Goal: Information Seeking & Learning: Learn about a topic

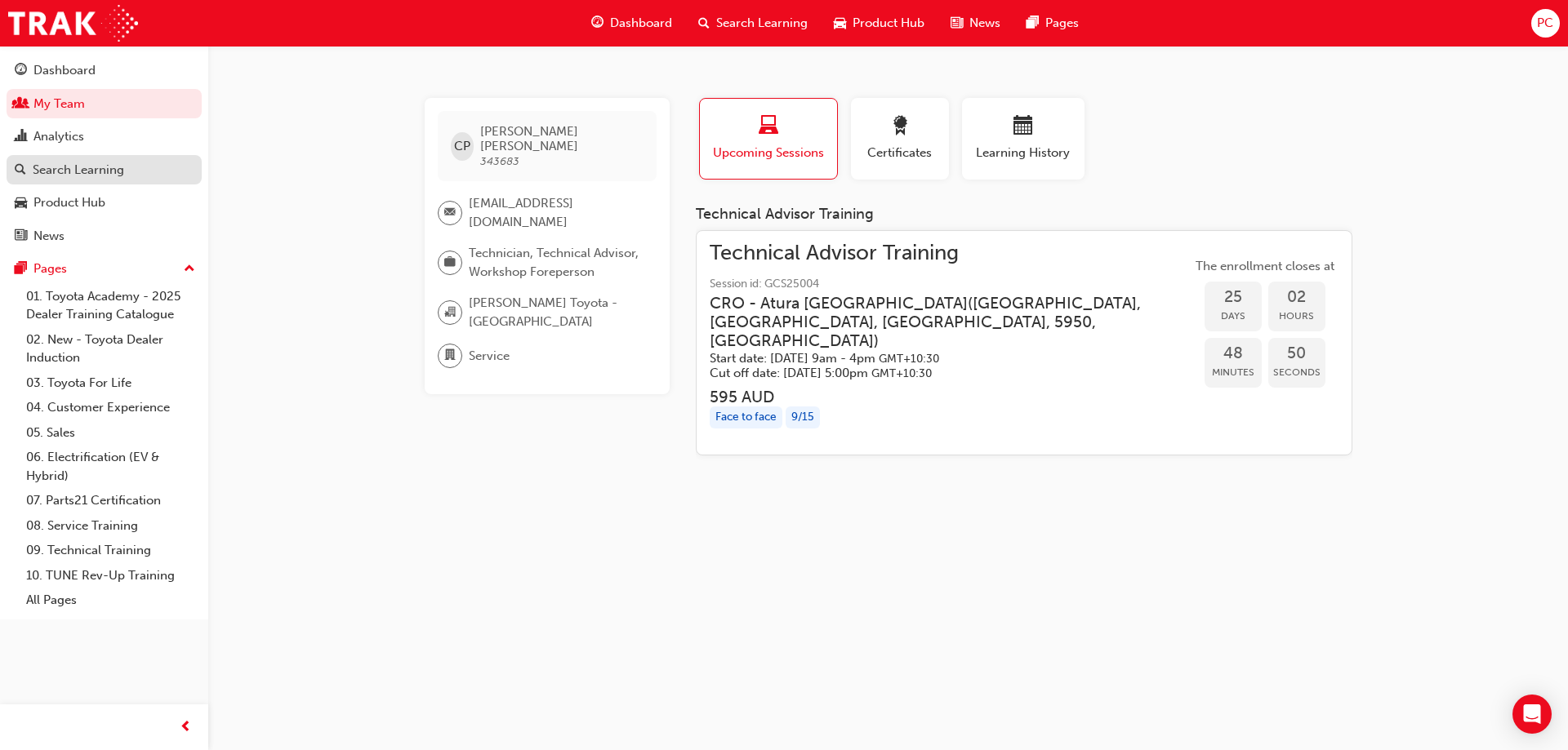
click at [83, 176] on div "Search Learning" at bounding box center [78, 170] width 92 height 19
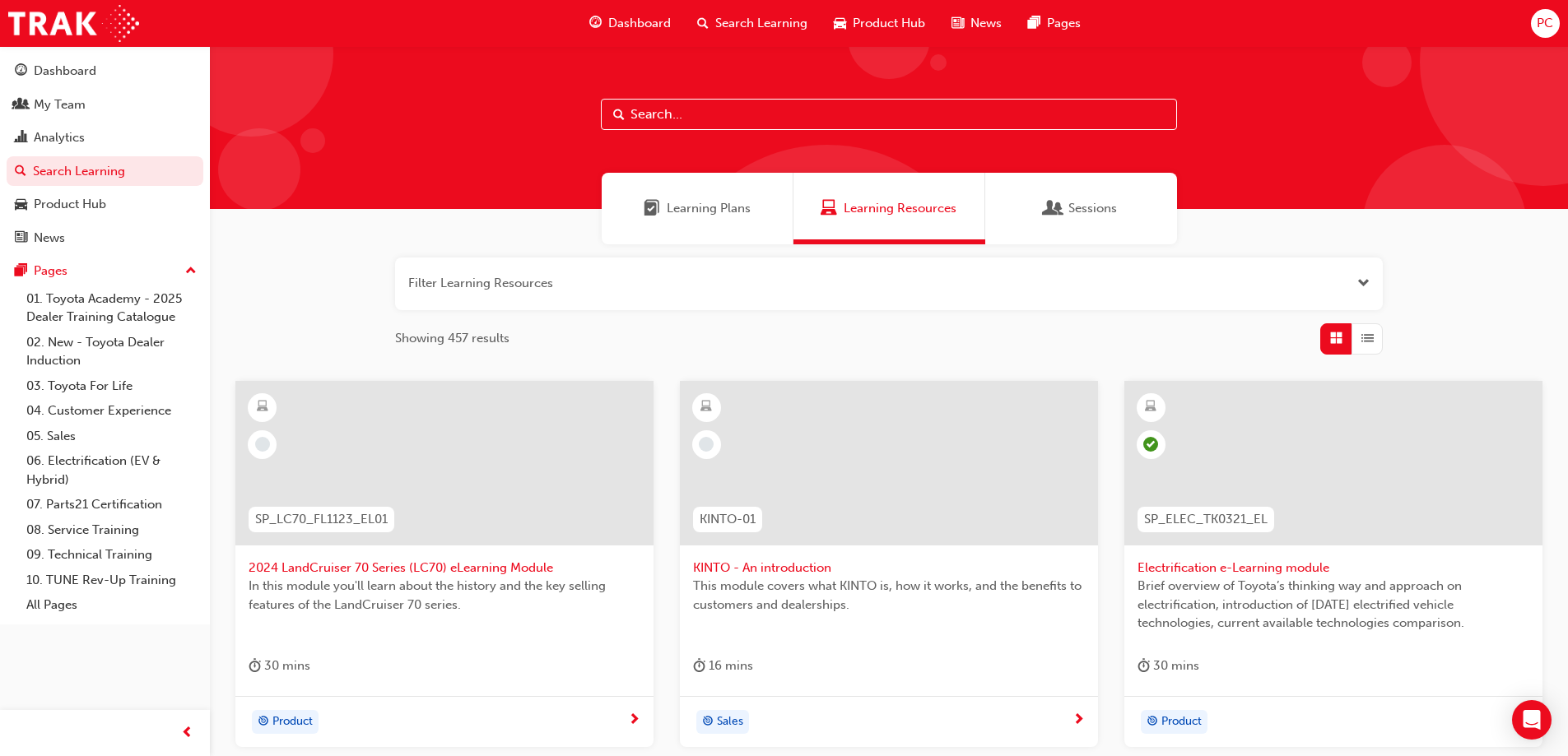
click at [769, 104] on input "text" at bounding box center [889, 115] width 577 height 32
click at [869, 119] on input "text" at bounding box center [889, 115] width 577 height 32
paste input "ESM_052022_ELEARN"
type input "ESM_052022_ELEARN"
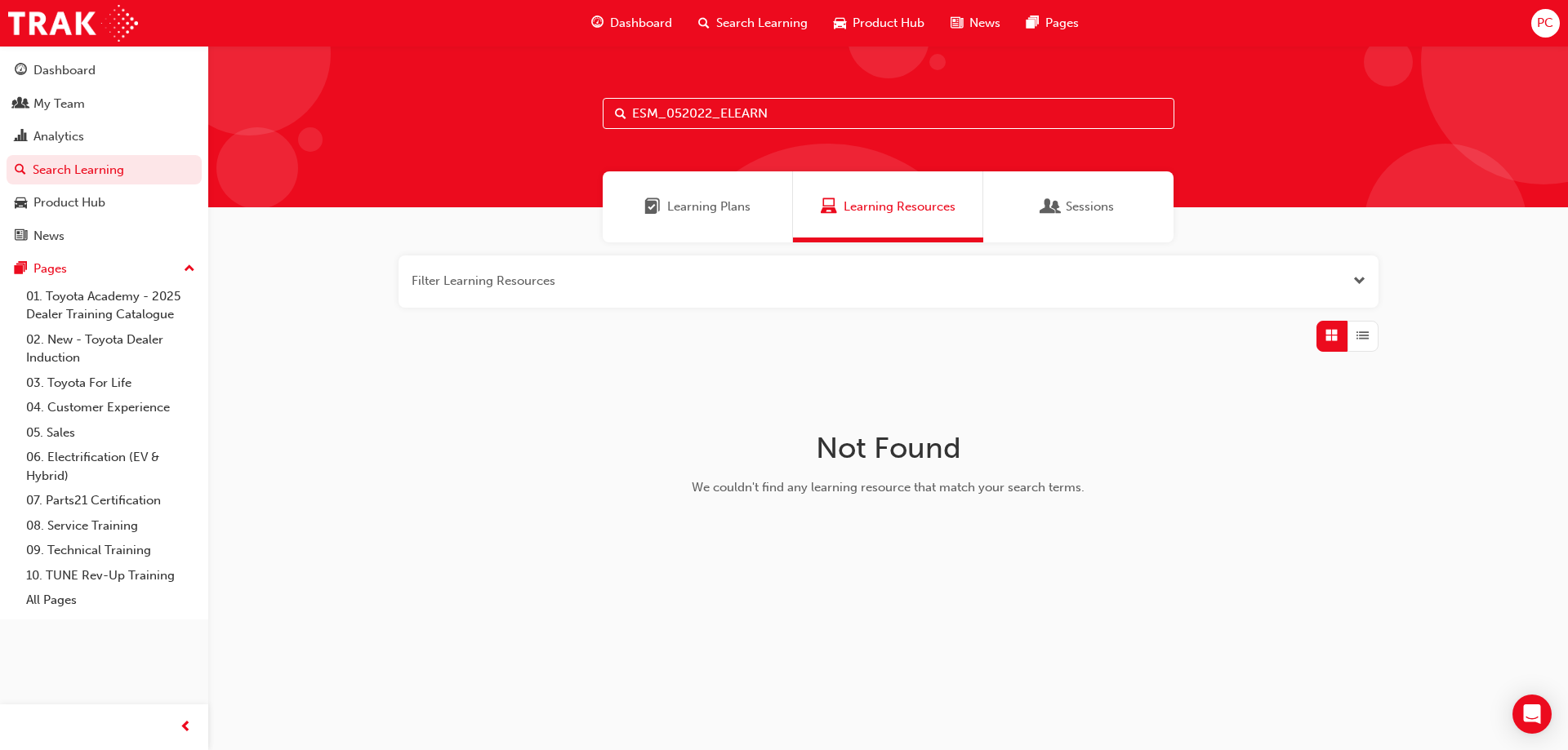
drag, startPoint x: 788, startPoint y: 113, endPoint x: 629, endPoint y: 120, distance: 159.2
click at [629, 120] on input "ESM_052022_ELEARN" at bounding box center [889, 114] width 572 height 31
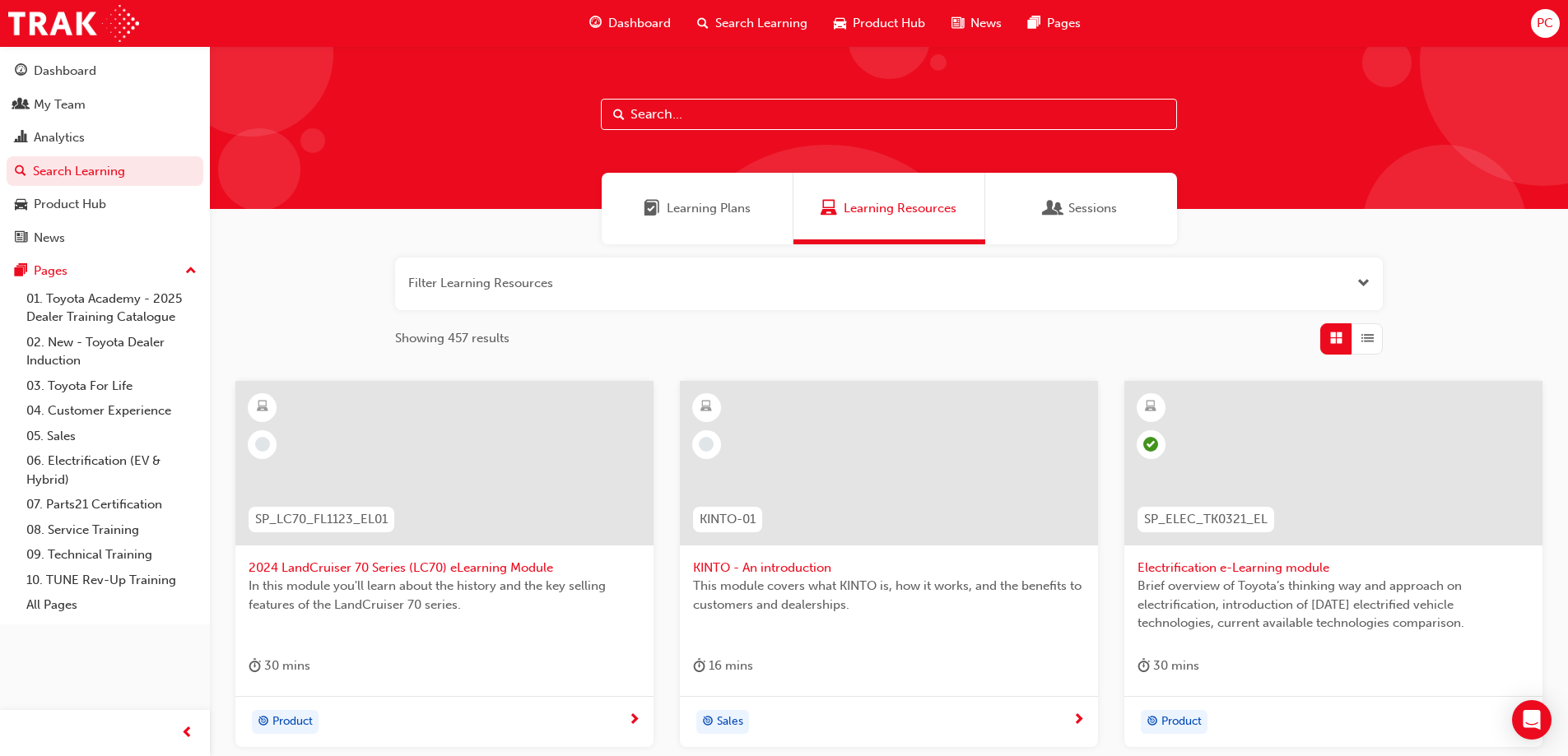
click at [1555, 28] on div "PC" at bounding box center [1546, 23] width 29 height 29
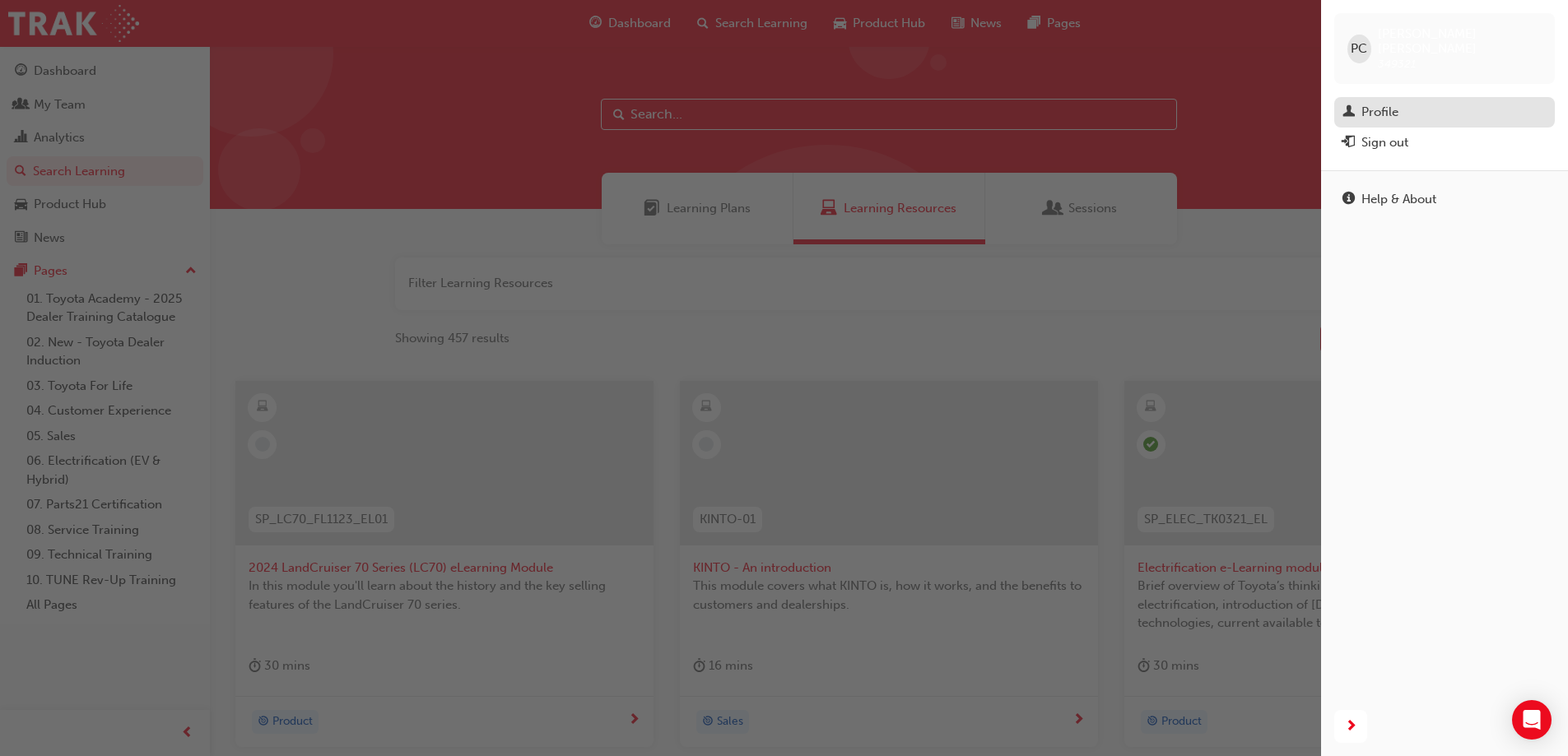
click at [1415, 102] on div "Profile" at bounding box center [1445, 112] width 204 height 21
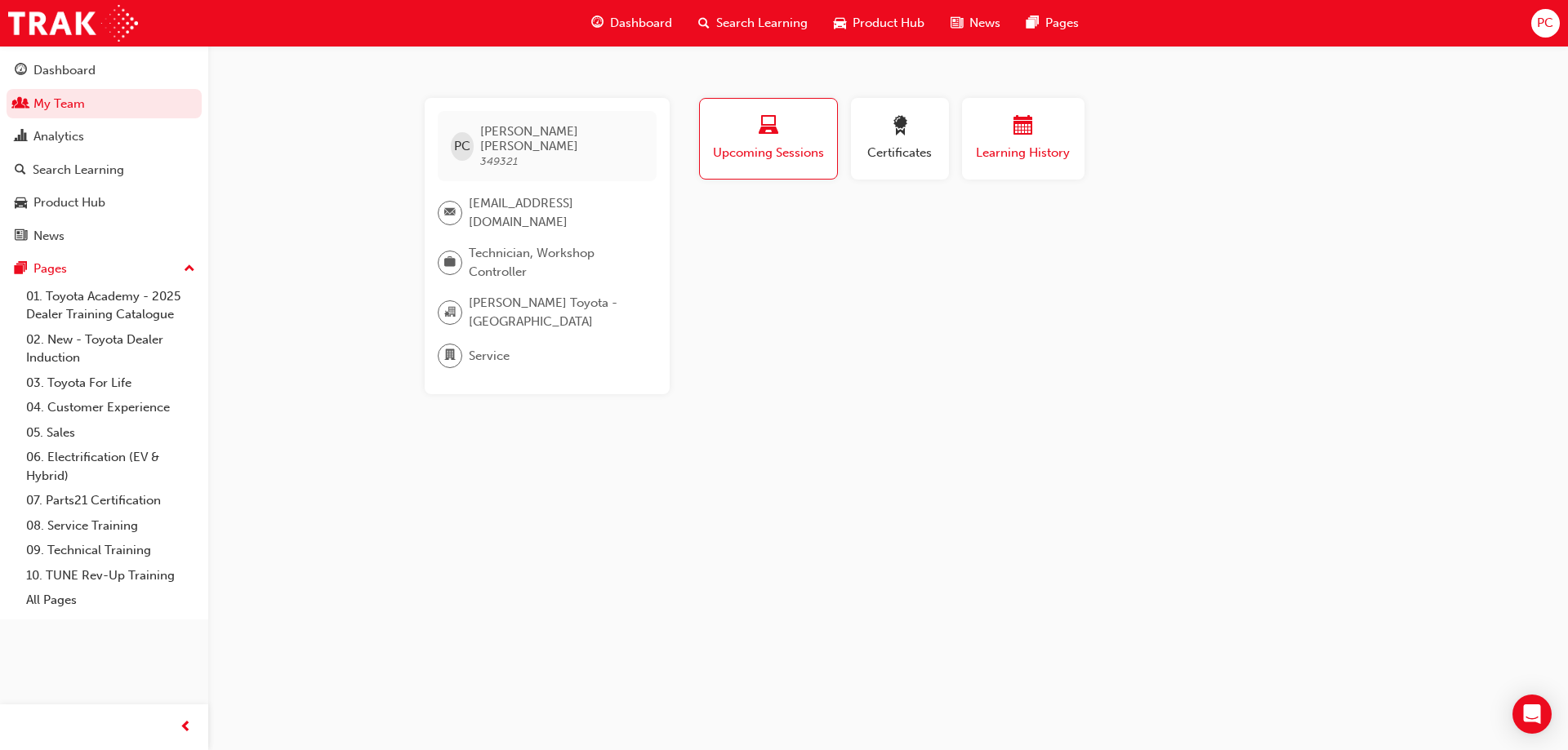
click at [1026, 132] on span "calendar-icon" at bounding box center [1023, 127] width 20 height 22
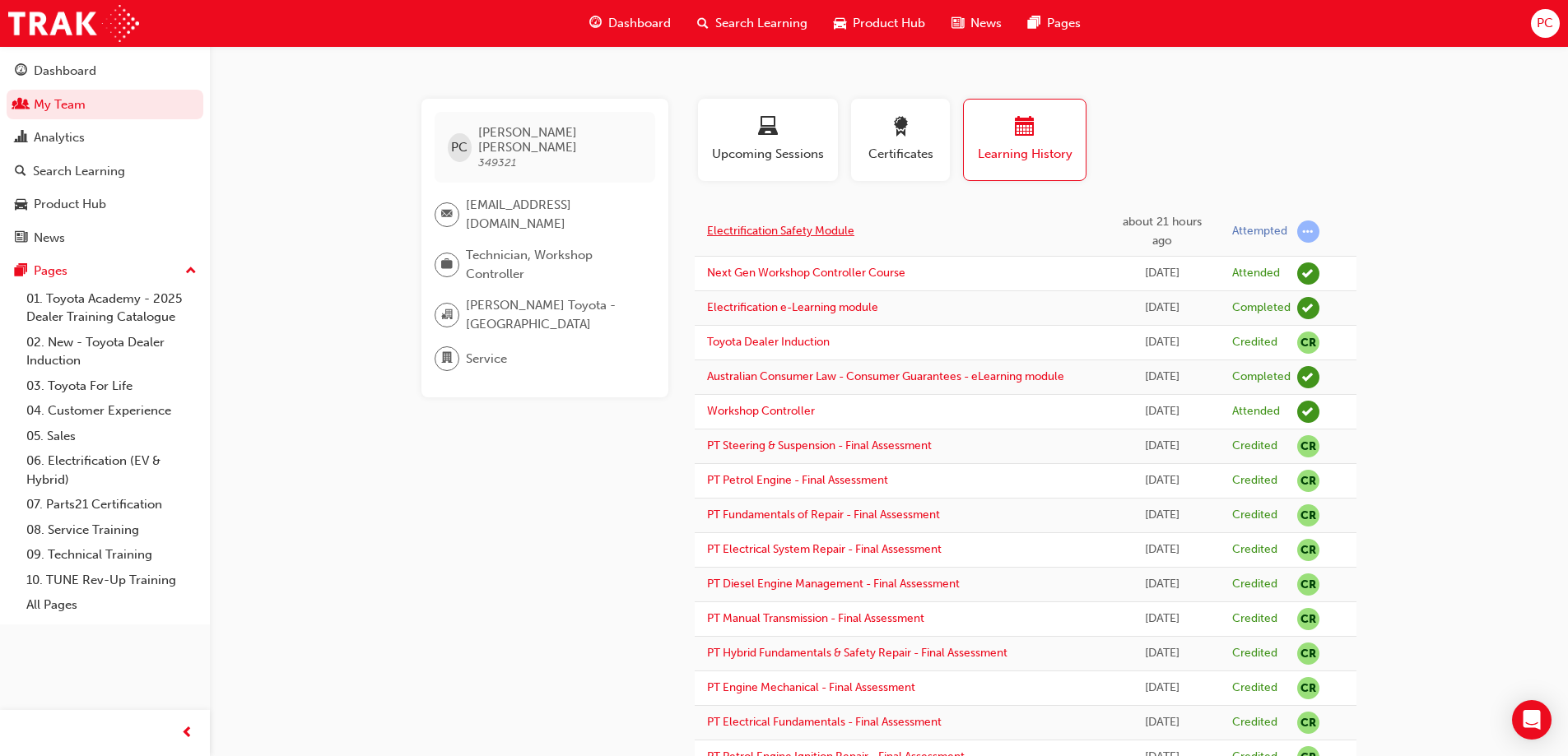
click at [763, 228] on link "Electrification Safety Module" at bounding box center [780, 230] width 147 height 14
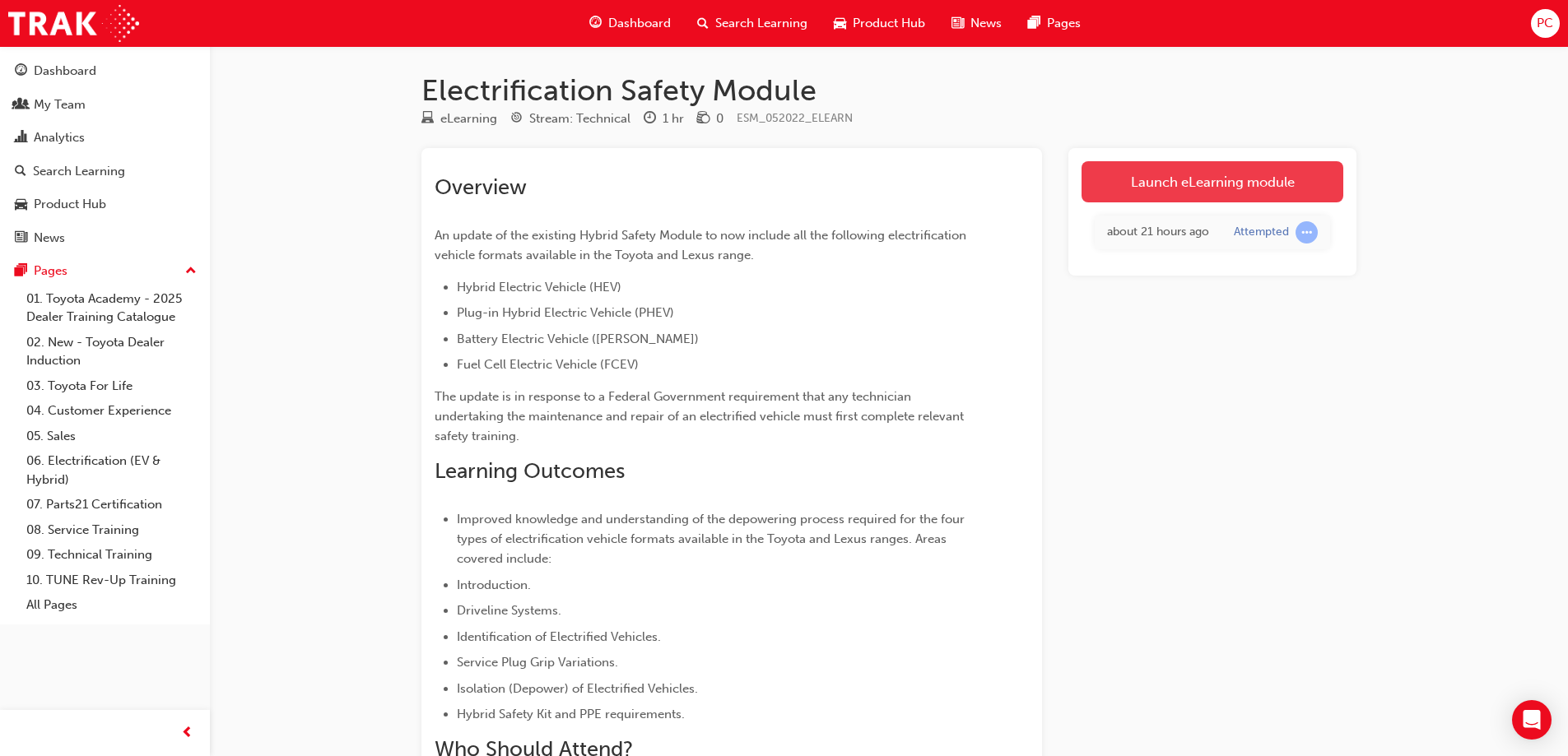
click at [1221, 191] on link "Launch eLearning module" at bounding box center [1212, 182] width 262 height 42
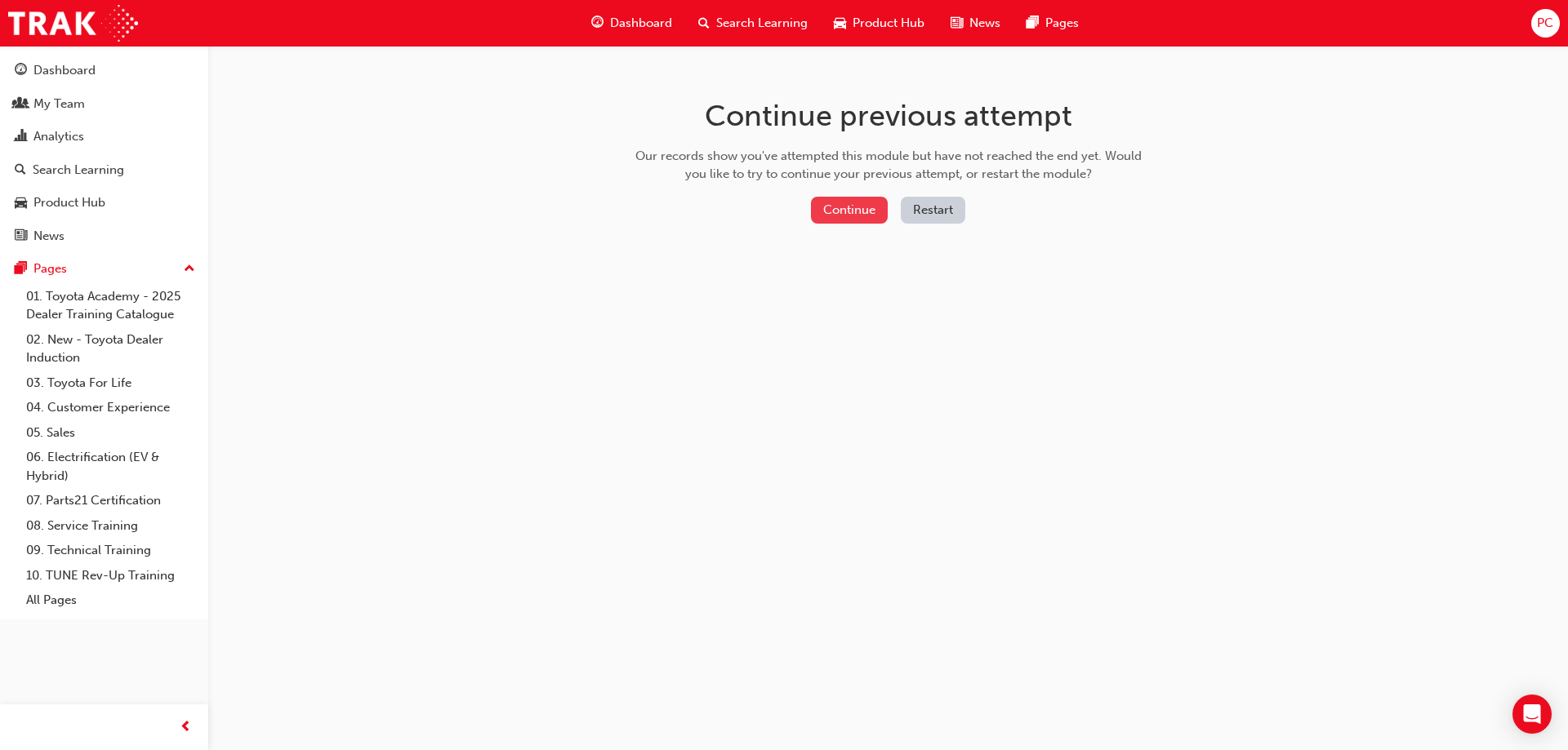
click at [864, 204] on button "Continue" at bounding box center [849, 210] width 77 height 27
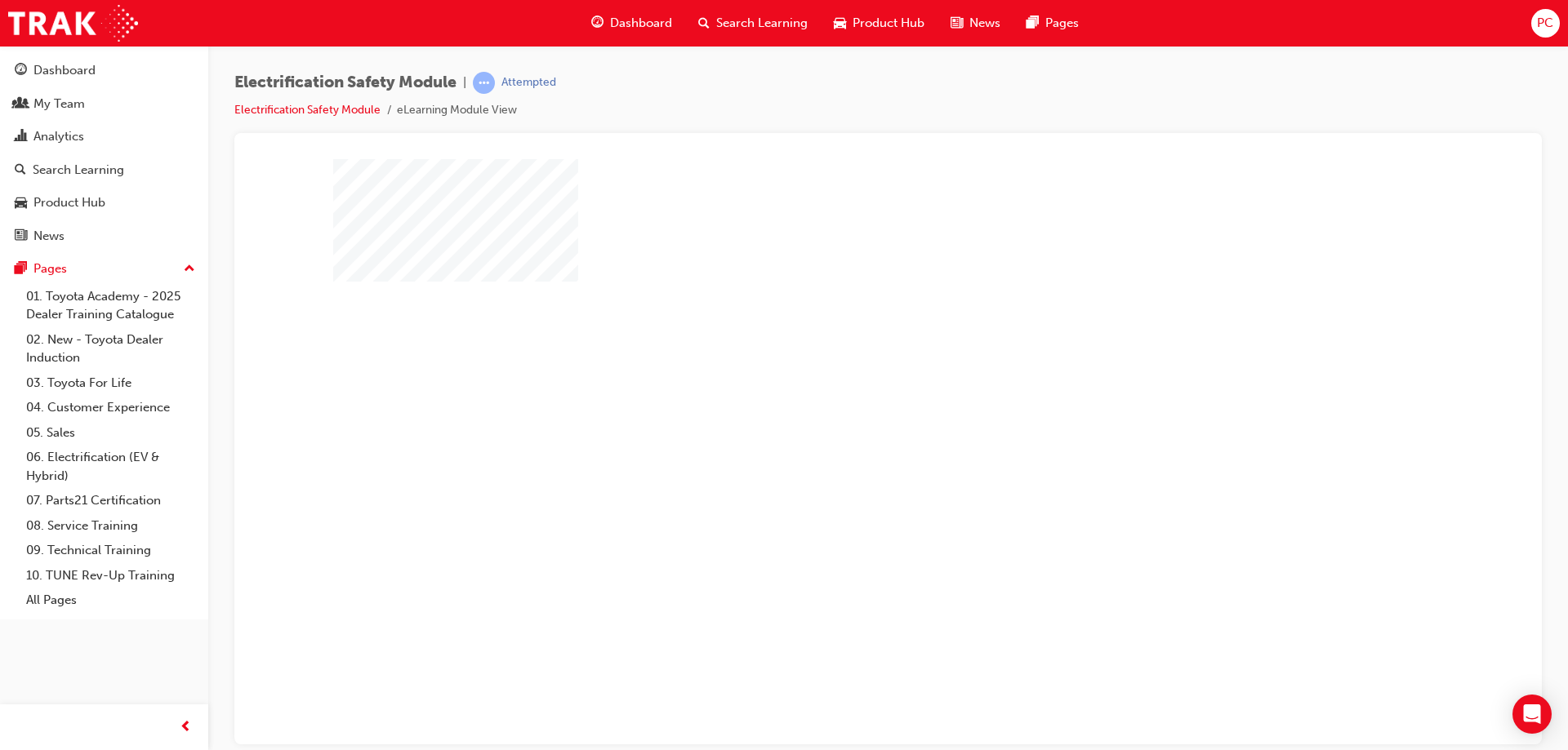
click at [841, 404] on div "play" at bounding box center [841, 404] width 0 height 0
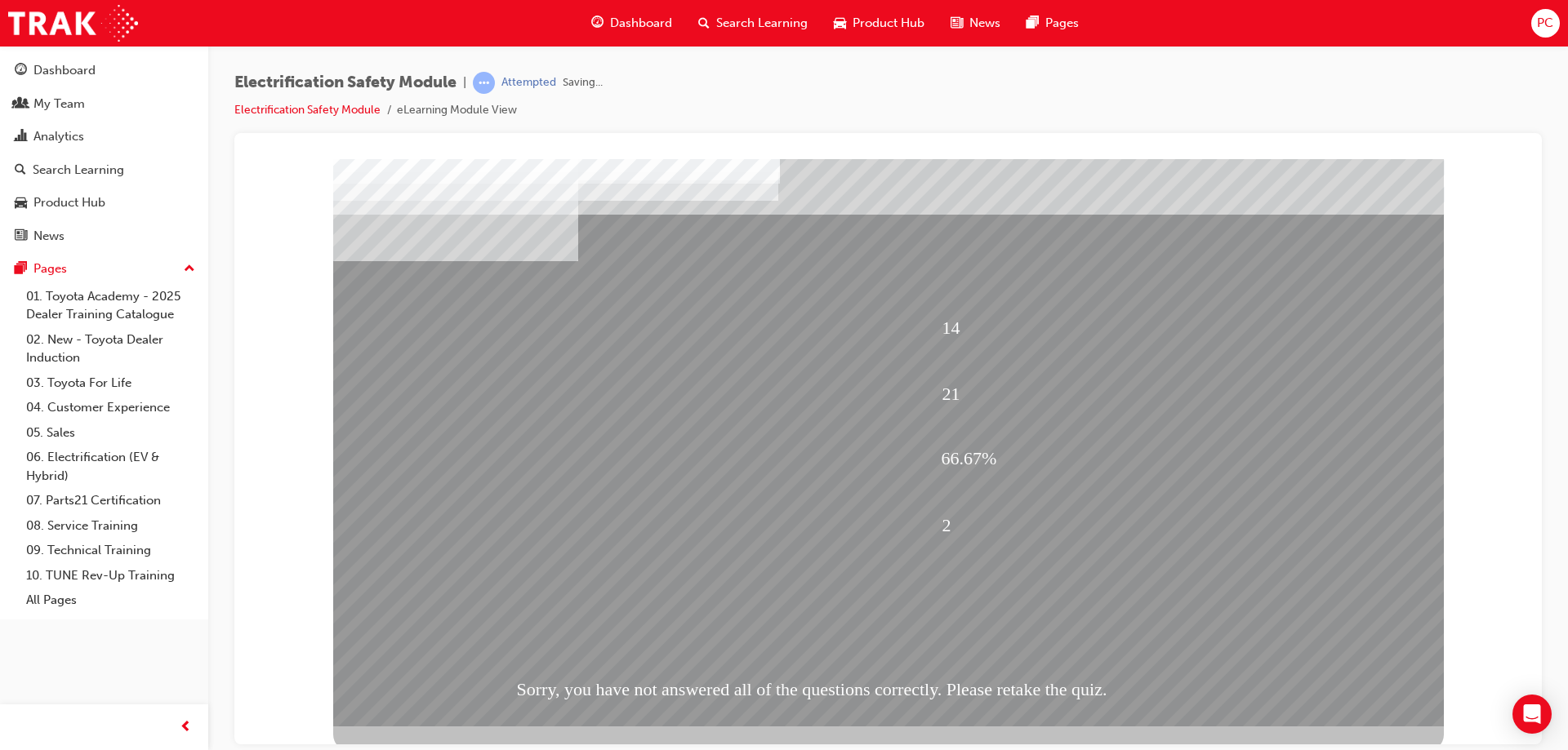
scroll to position [27, 0]
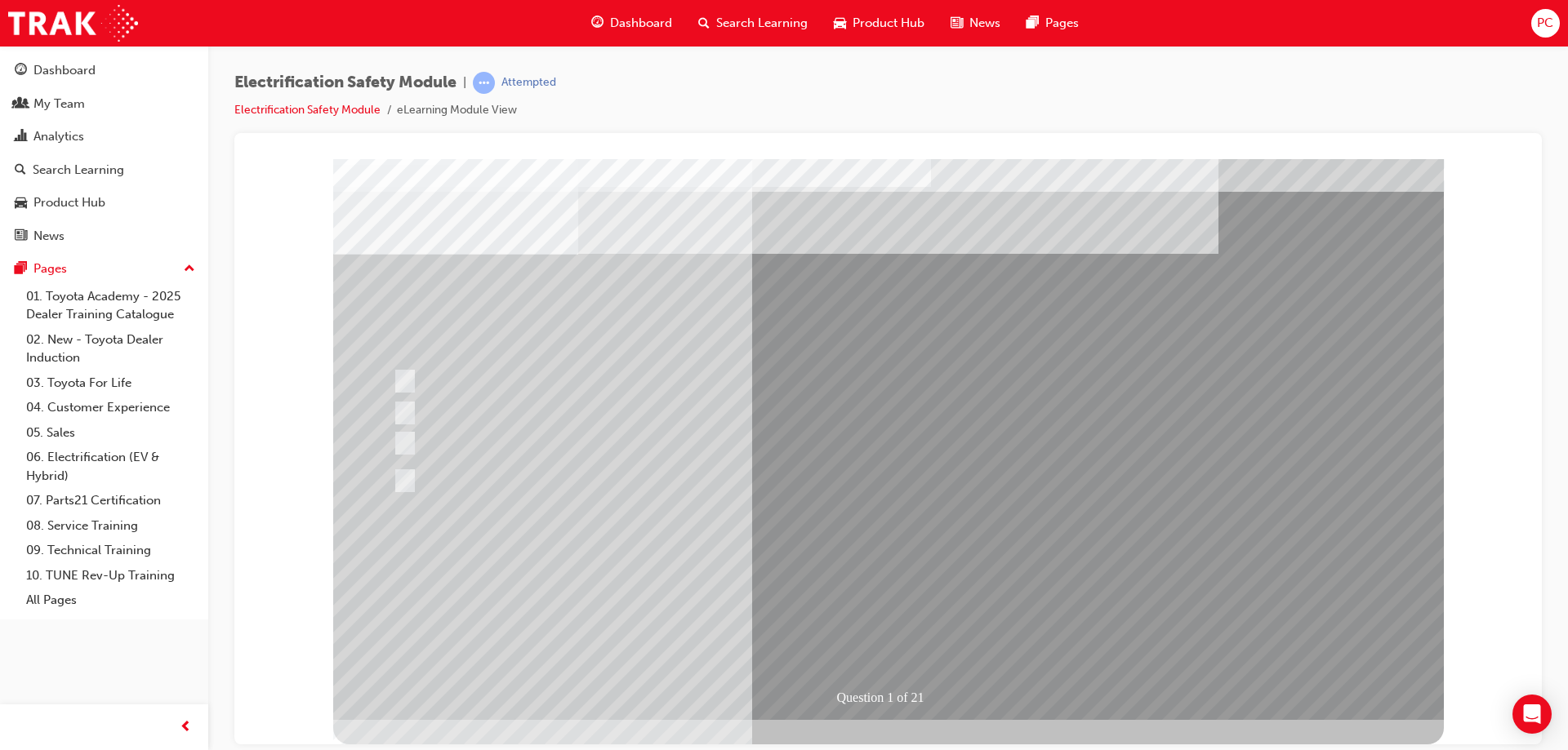
scroll to position [0, 0]
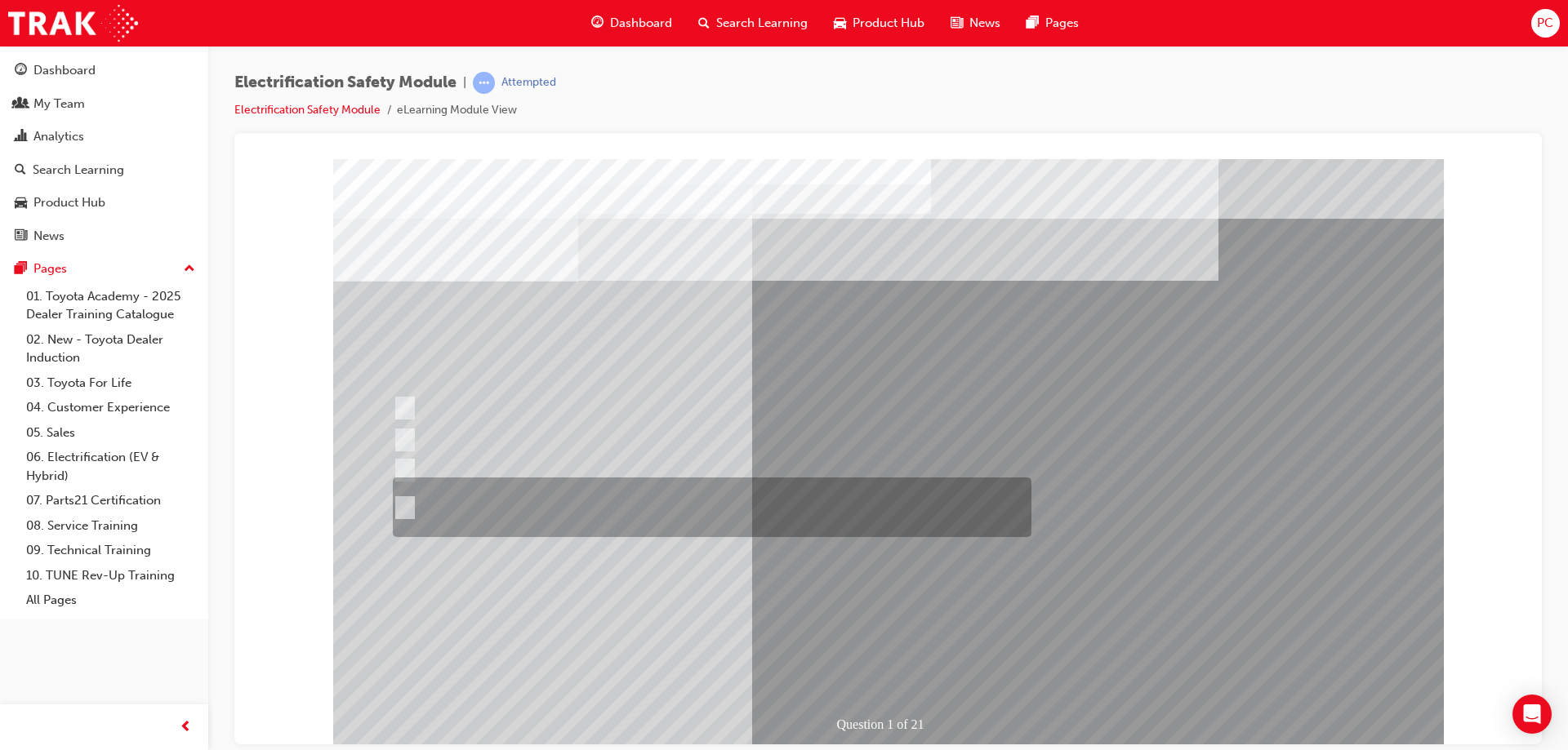
click at [572, 509] on div at bounding box center [708, 508] width 639 height 59
radio input "true"
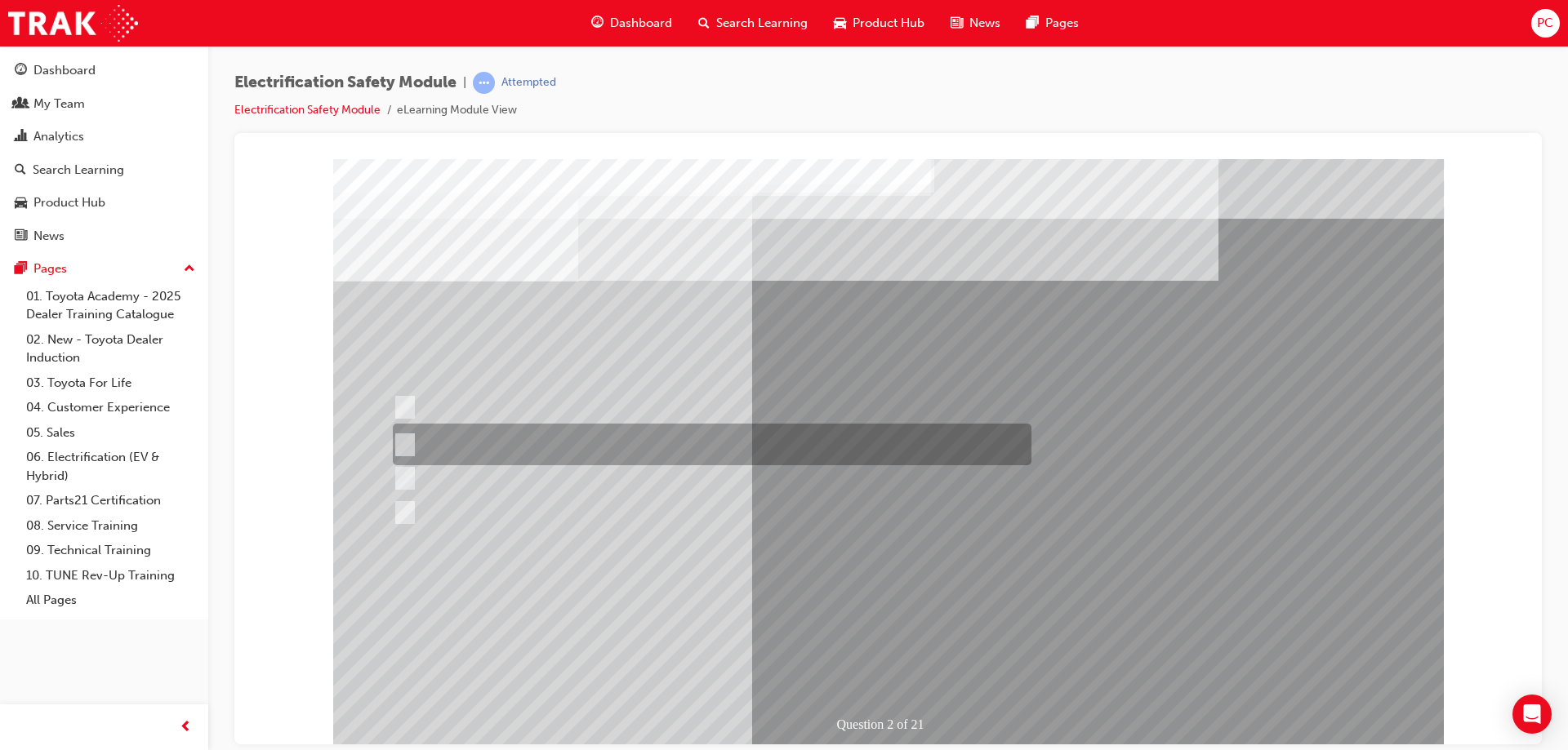
click at [523, 436] on div at bounding box center [708, 444] width 639 height 42
radio input "true"
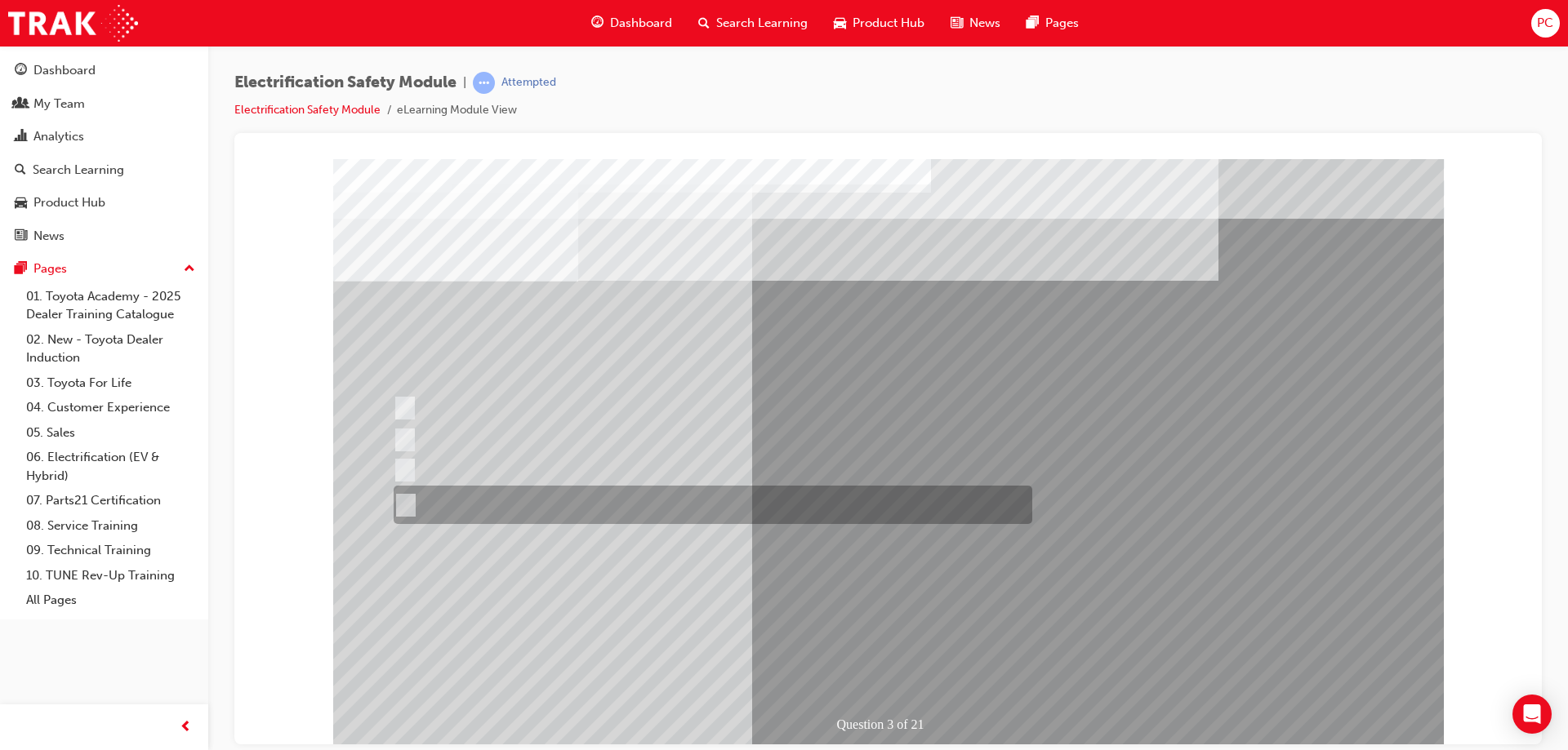
click at [748, 505] on div at bounding box center [709, 504] width 639 height 39
radio input "true"
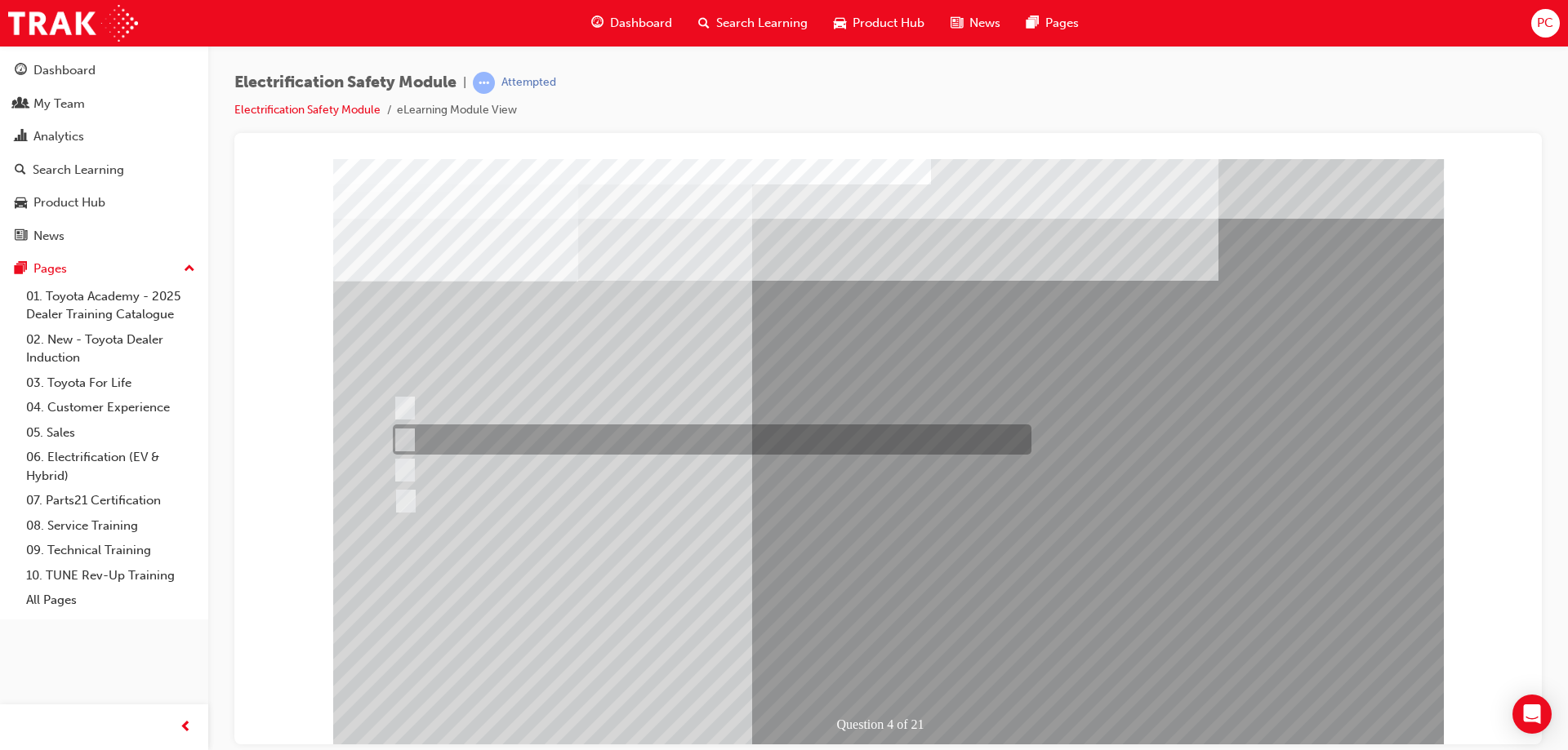
click at [533, 443] on div at bounding box center [708, 439] width 639 height 30
checkbox input "true"
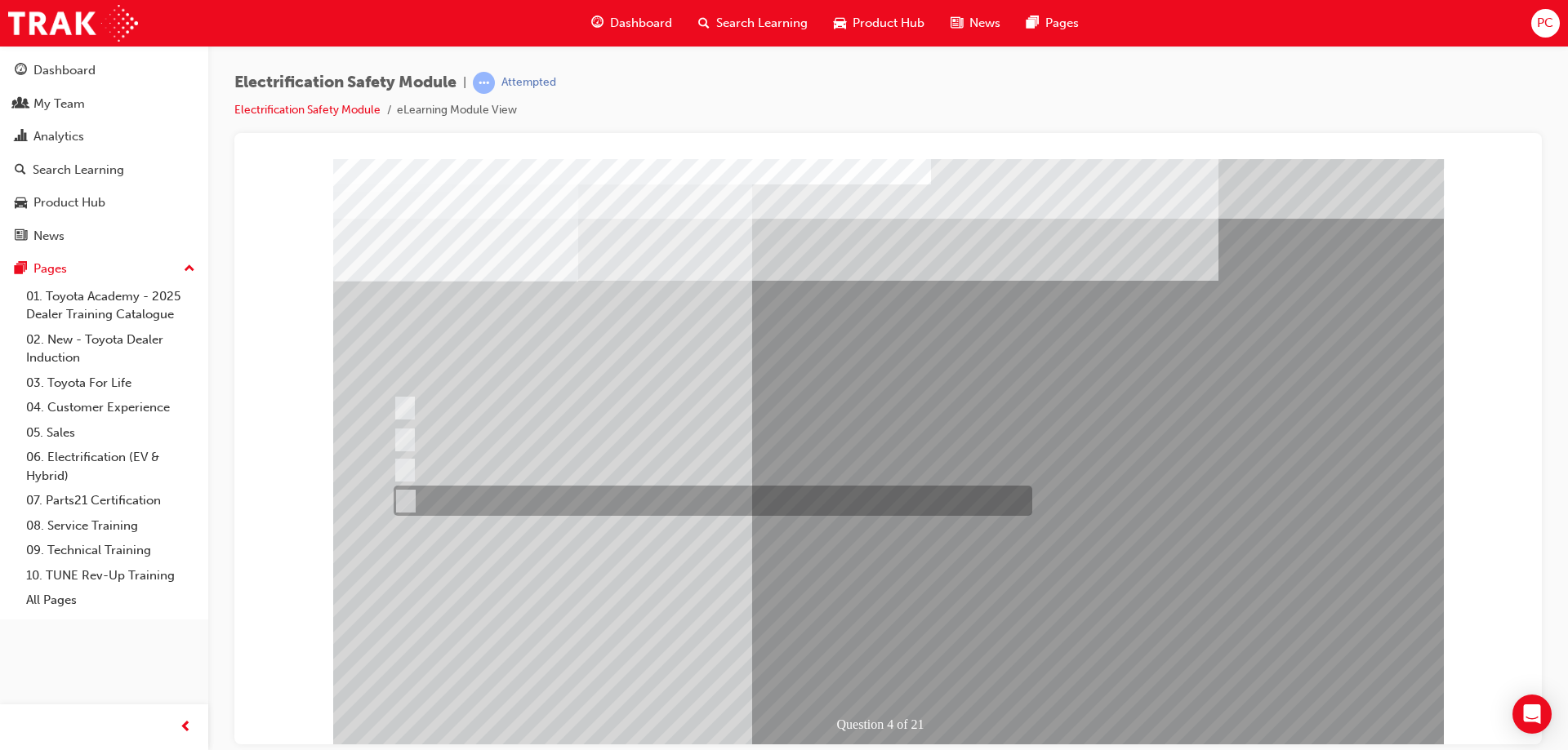
click at [605, 504] on div at bounding box center [709, 500] width 639 height 30
checkbox input "true"
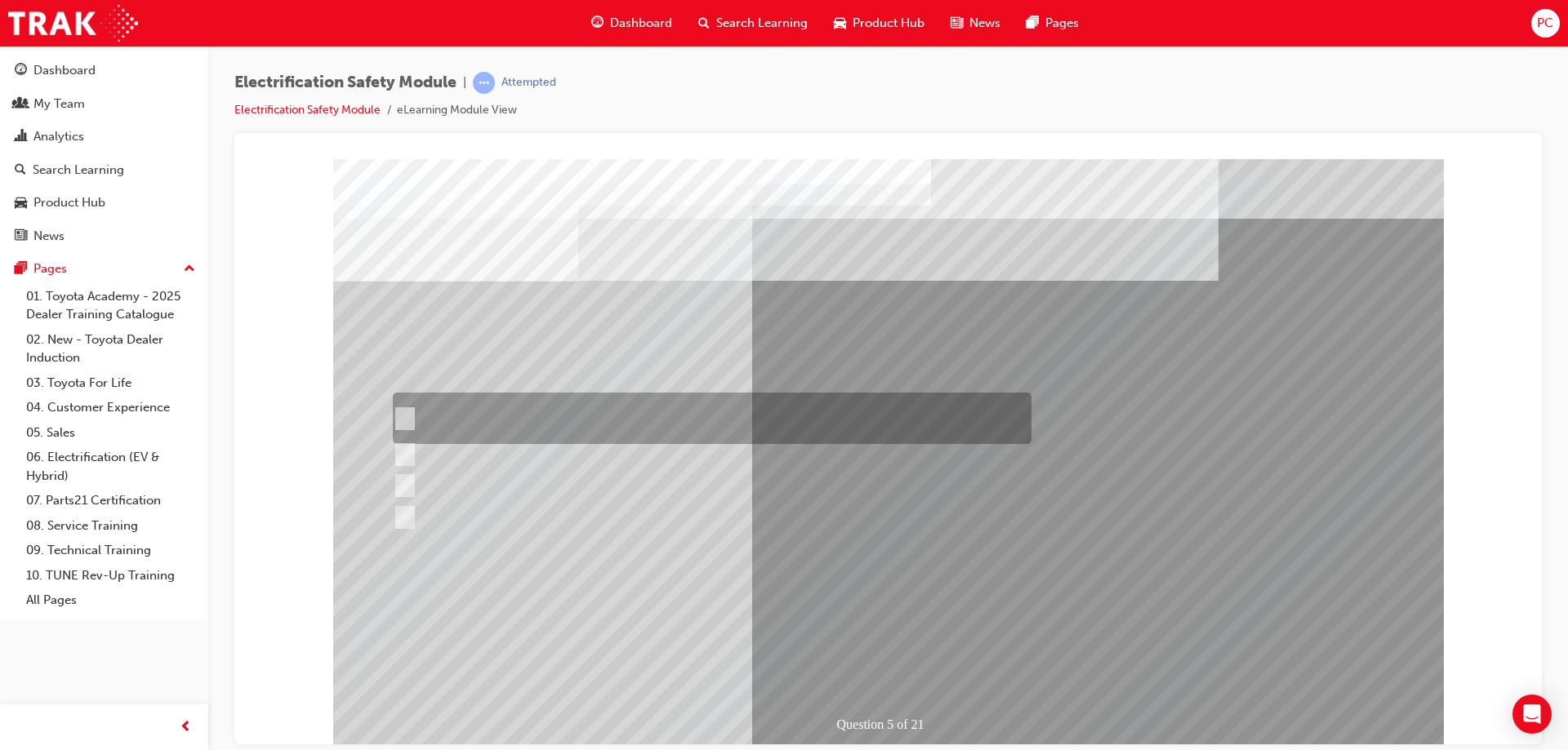
click at [502, 403] on div at bounding box center [708, 419] width 639 height 51
checkbox input "true"
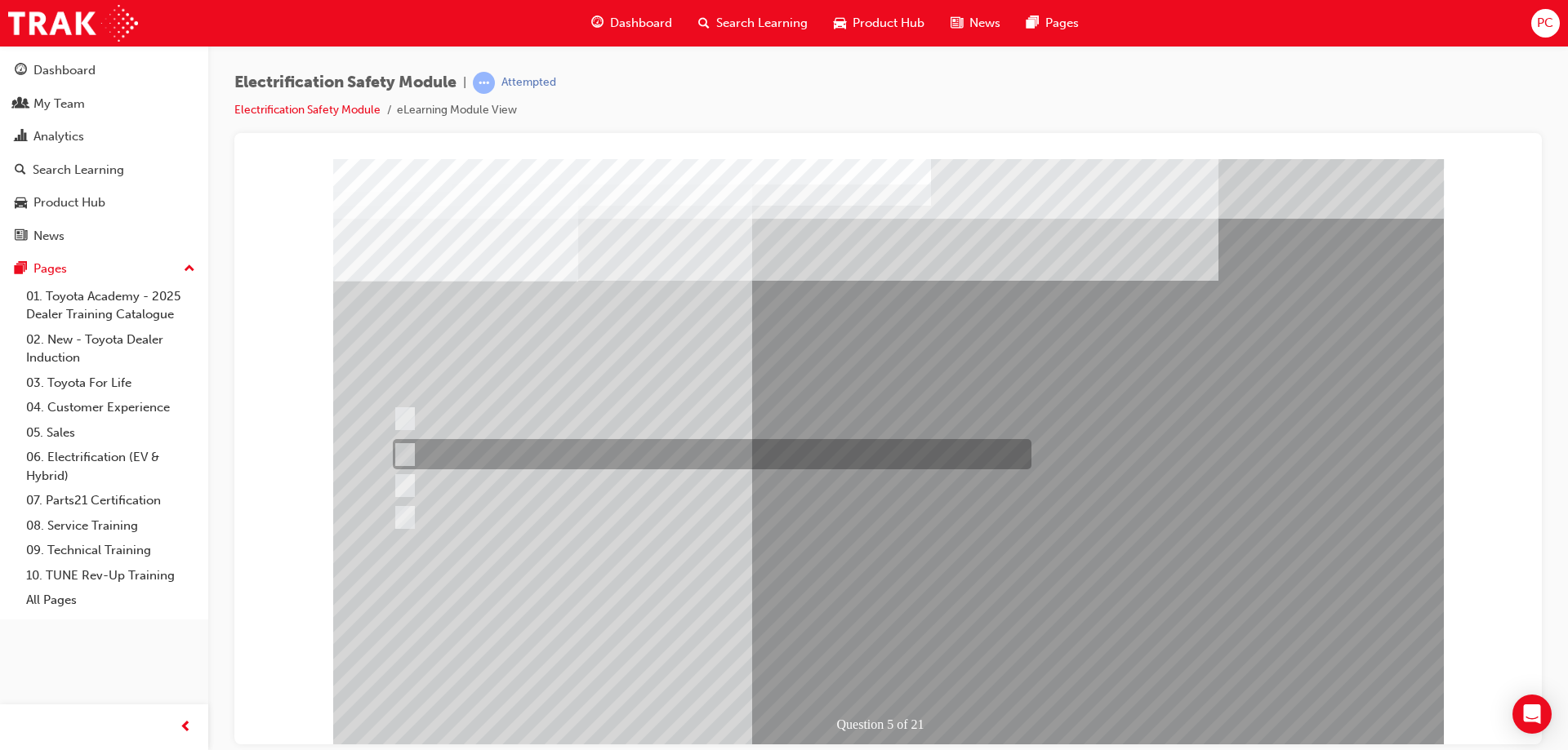
click at [547, 461] on div at bounding box center [708, 454] width 639 height 30
click at [566, 454] on div at bounding box center [708, 454] width 639 height 30
checkbox input "false"
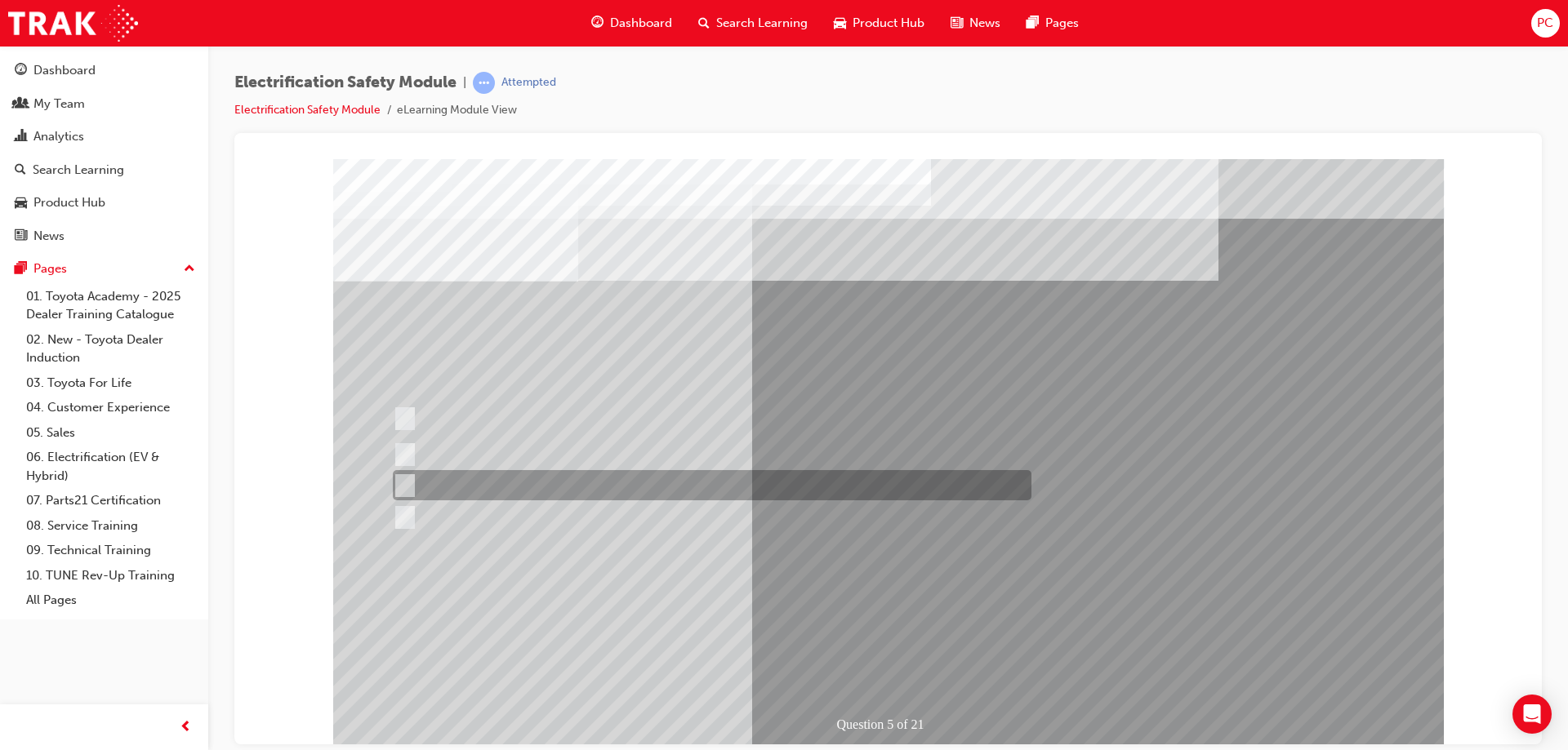
click at [562, 472] on div at bounding box center [708, 485] width 639 height 30
checkbox input "true"
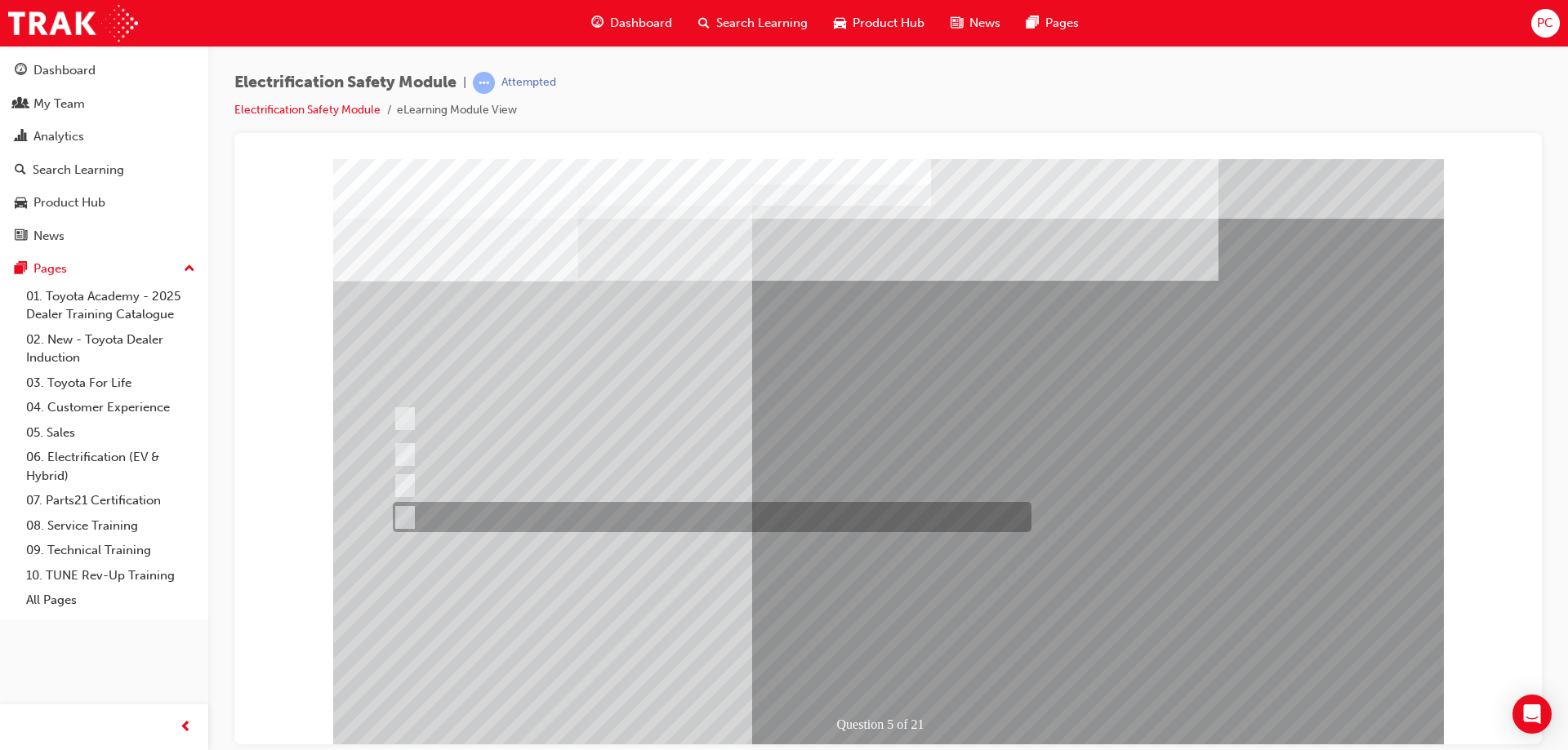
click at [554, 515] on div at bounding box center [708, 517] width 639 height 30
checkbox input "true"
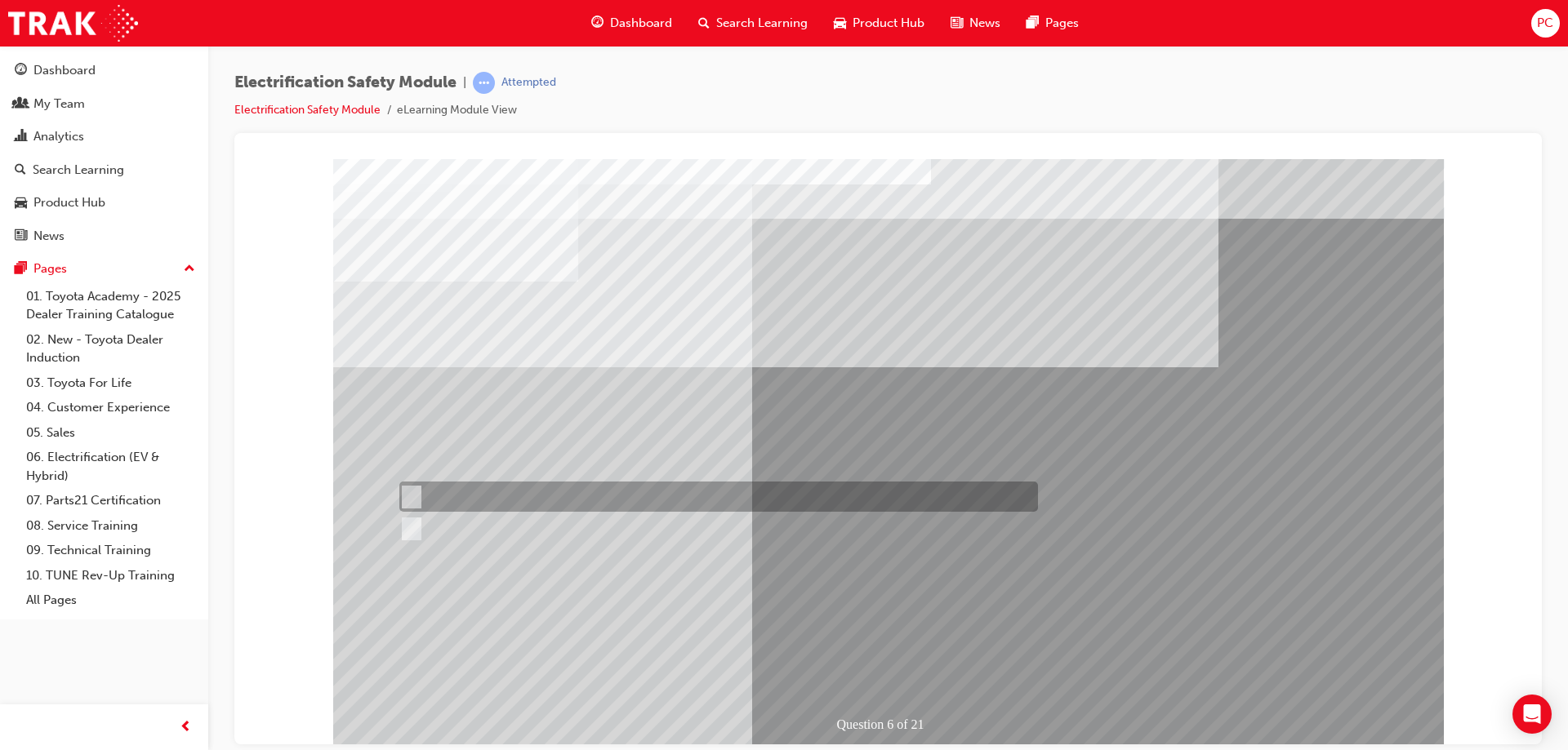
drag, startPoint x: 408, startPoint y: 497, endPoint x: 500, endPoint y: 544, distance: 103.3
click at [408, 498] on input "True" at bounding box center [408, 497] width 18 height 18
radio input "true"
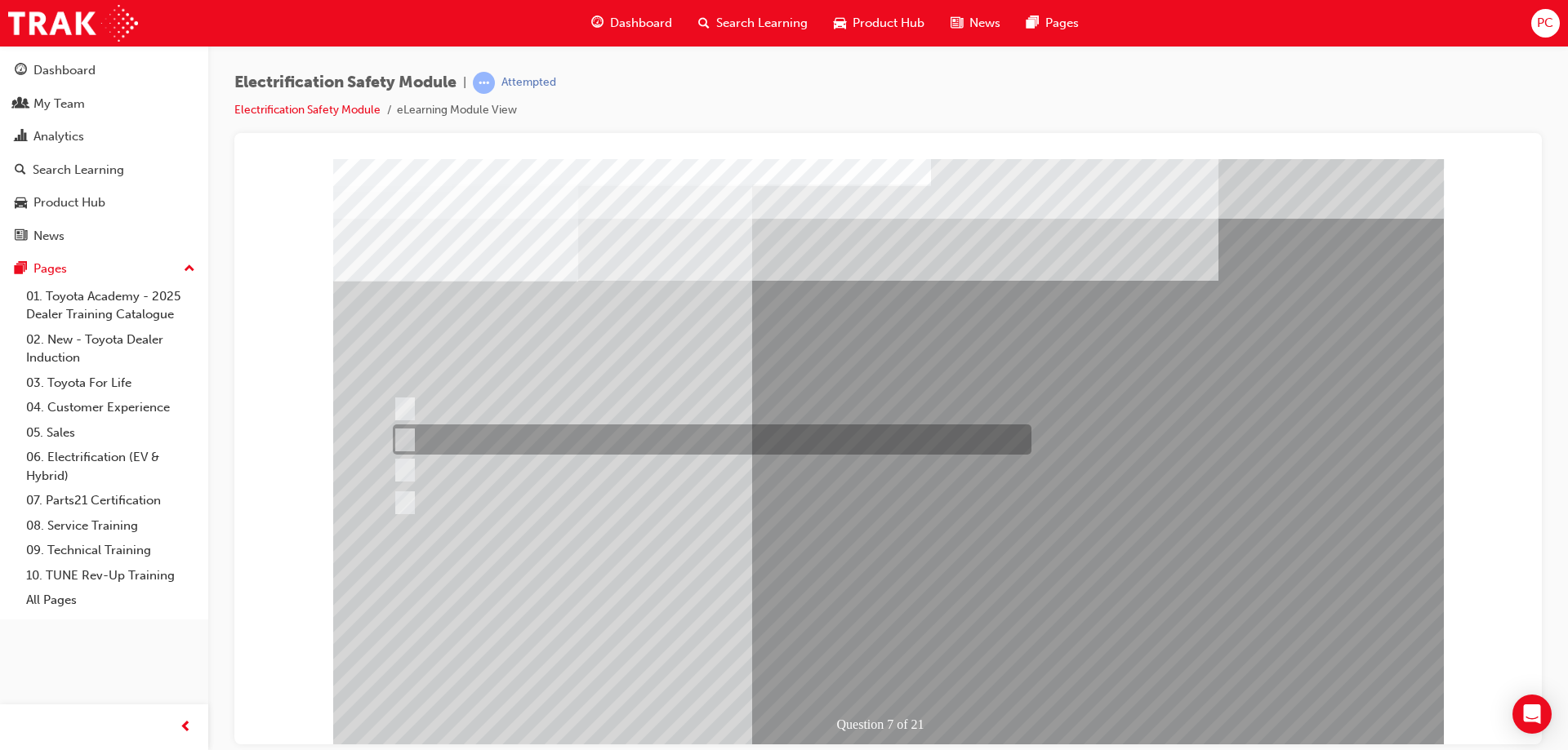
click at [664, 432] on div at bounding box center [708, 439] width 639 height 30
radio input "true"
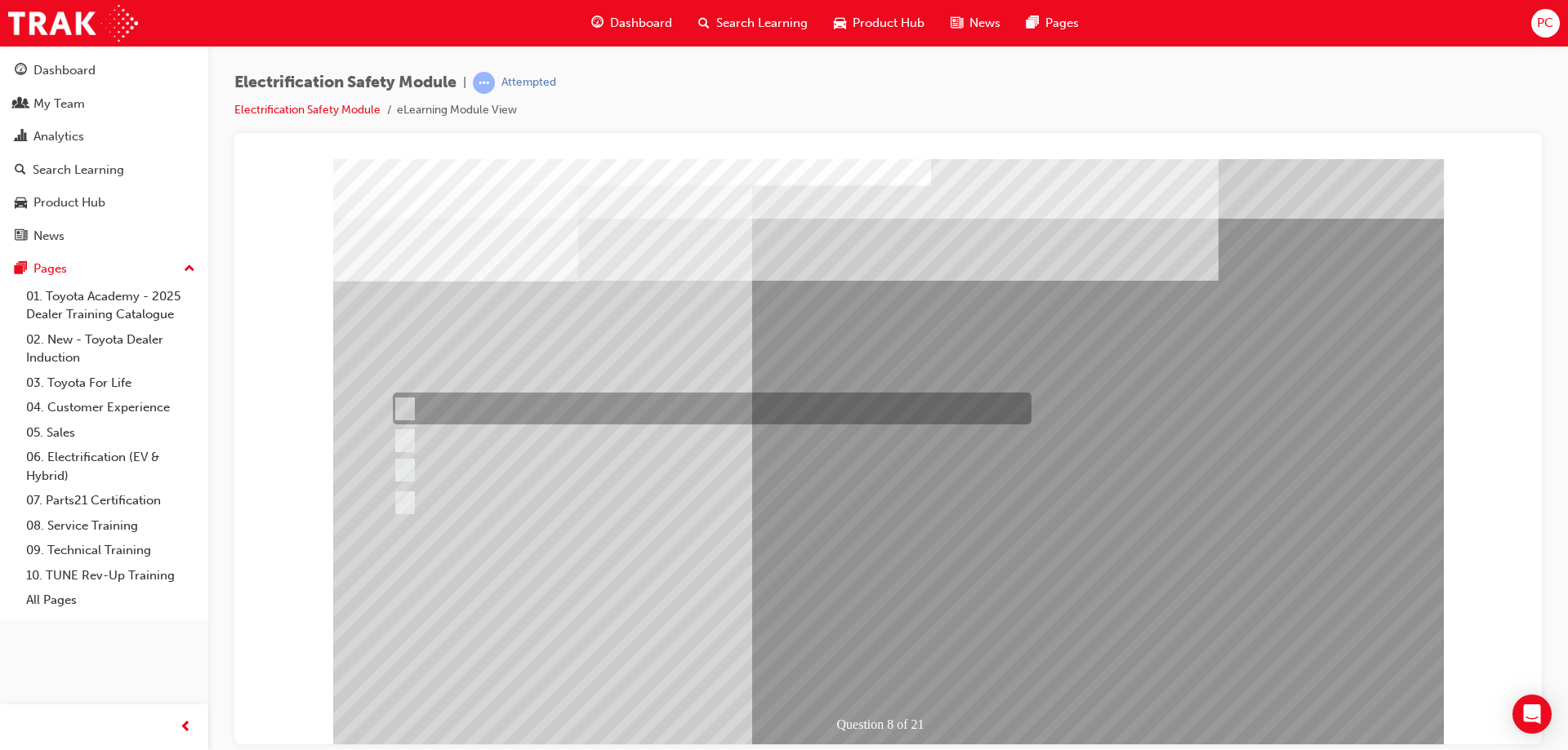
click at [531, 409] on div at bounding box center [708, 409] width 639 height 32
radio input "true"
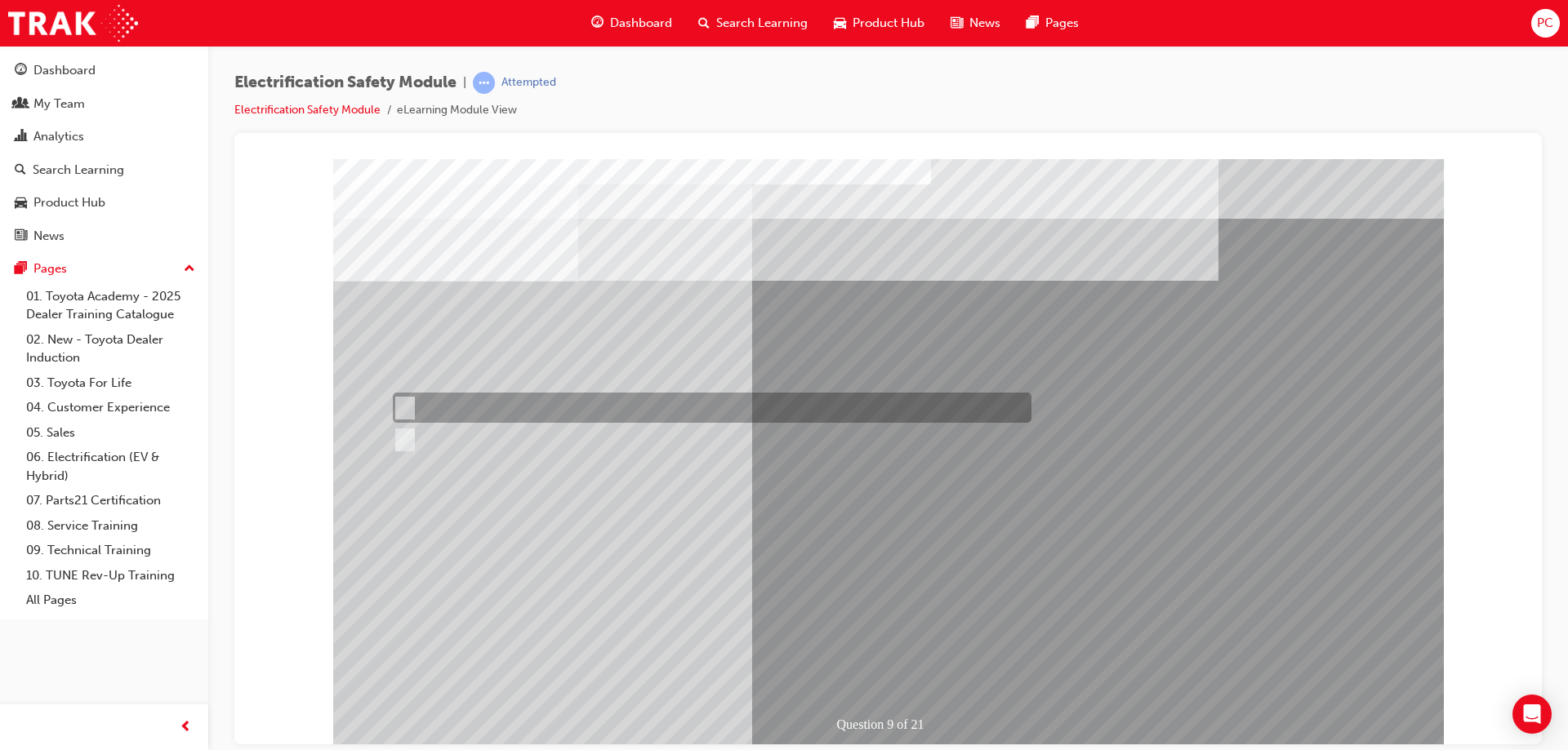
click at [413, 407] on div at bounding box center [708, 408] width 639 height 30
radio input "true"
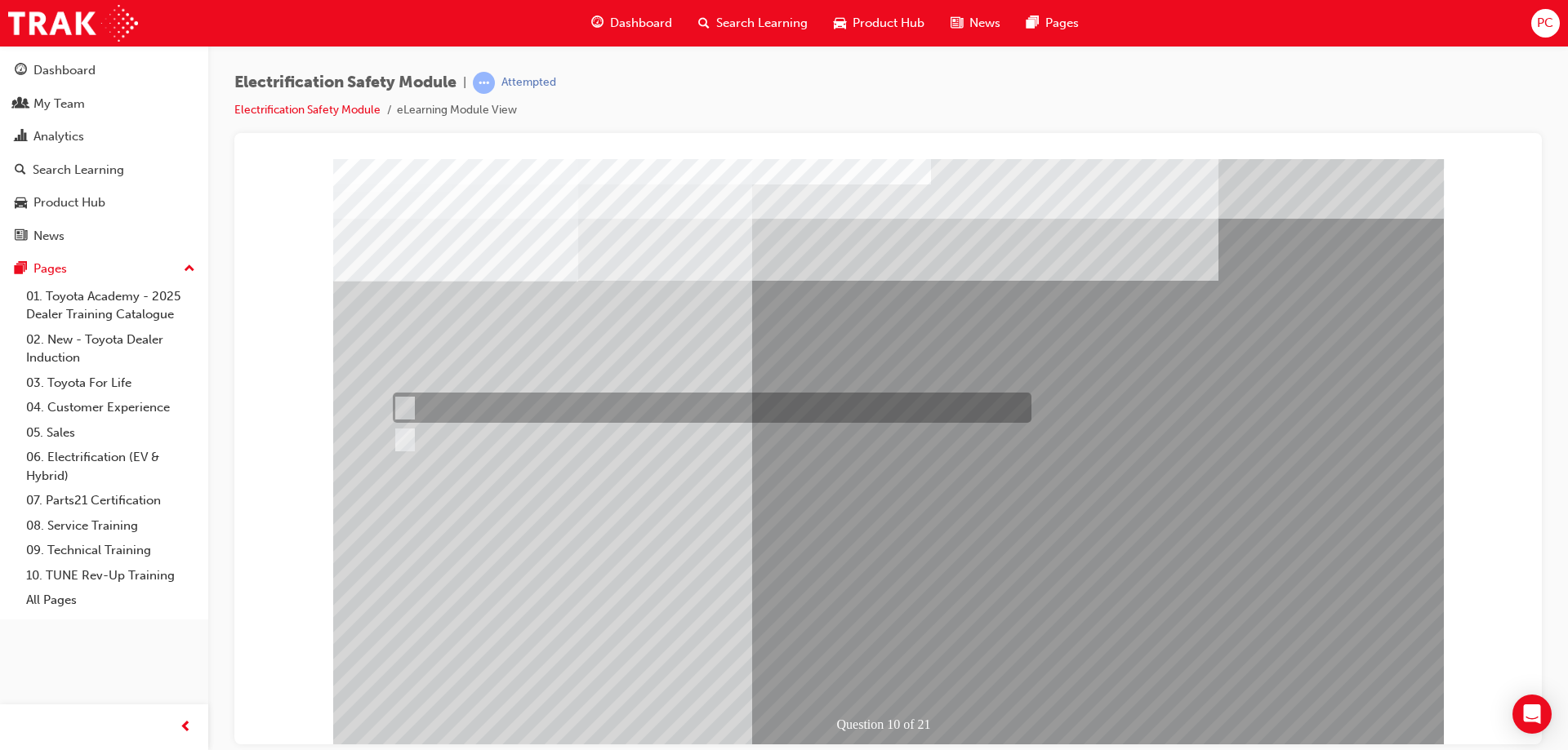
click at [409, 400] on input "False" at bounding box center [402, 408] width 18 height 18
radio input "true"
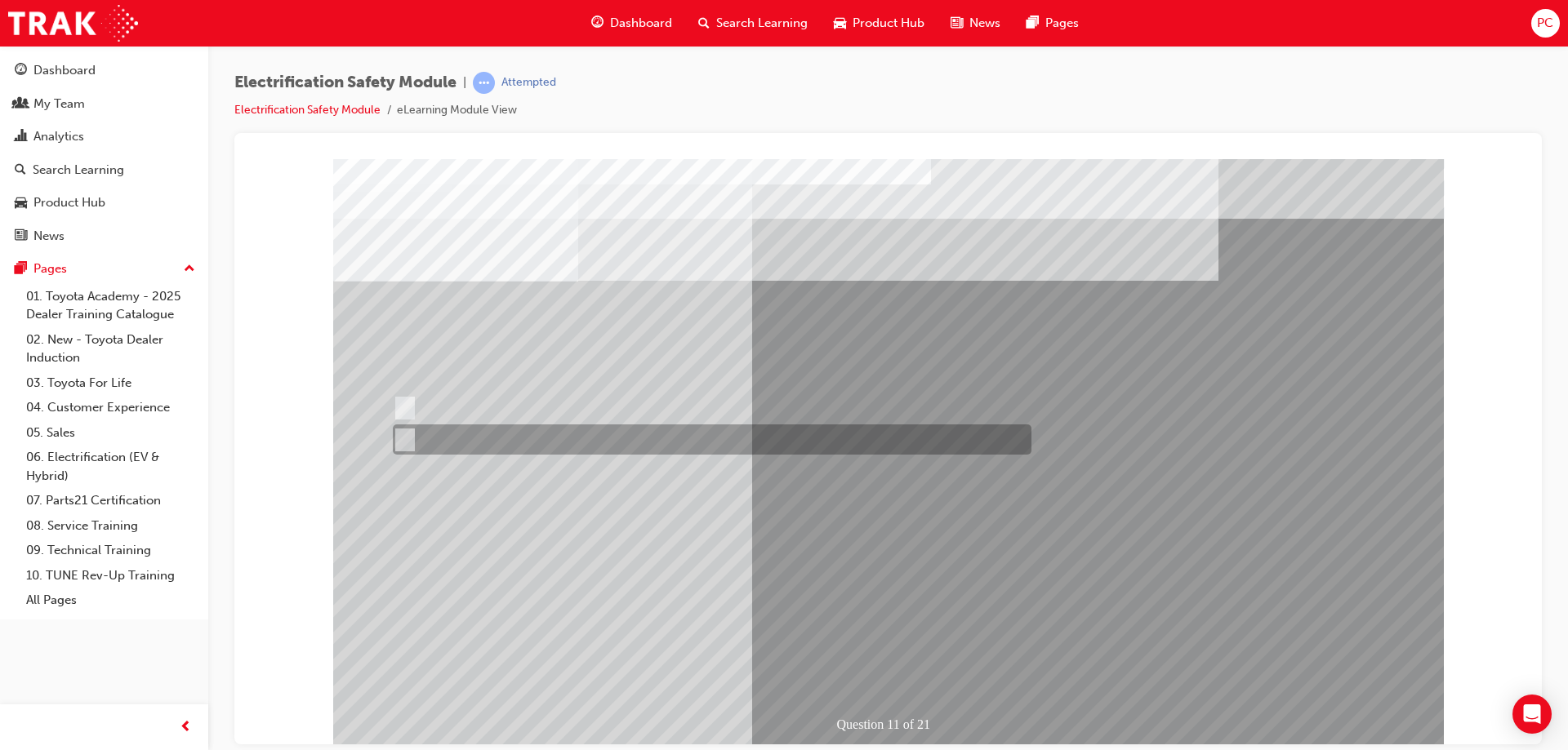
click at [444, 435] on div at bounding box center [708, 439] width 639 height 30
radio input "true"
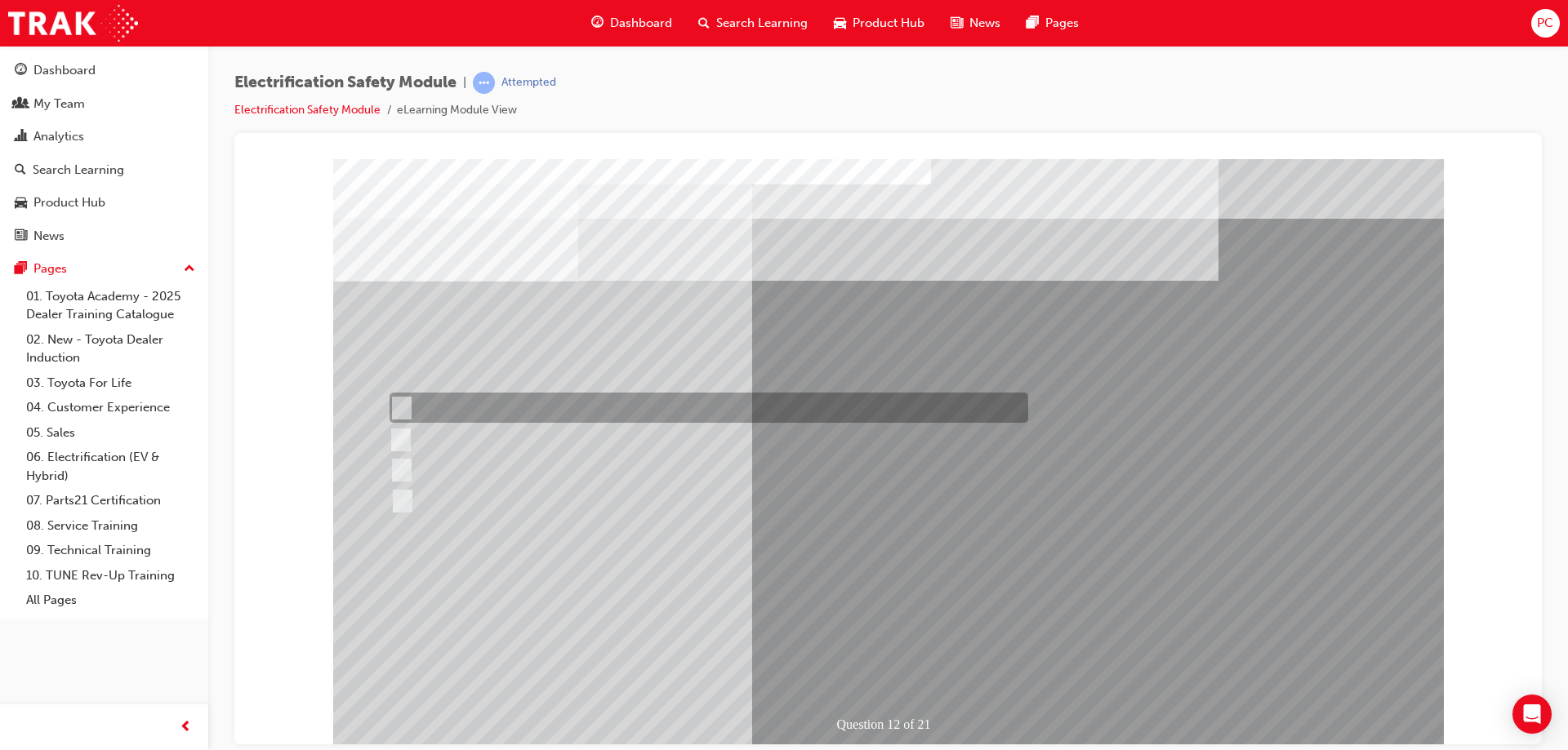
click at [519, 410] on div at bounding box center [705, 408] width 639 height 30
radio input "true"
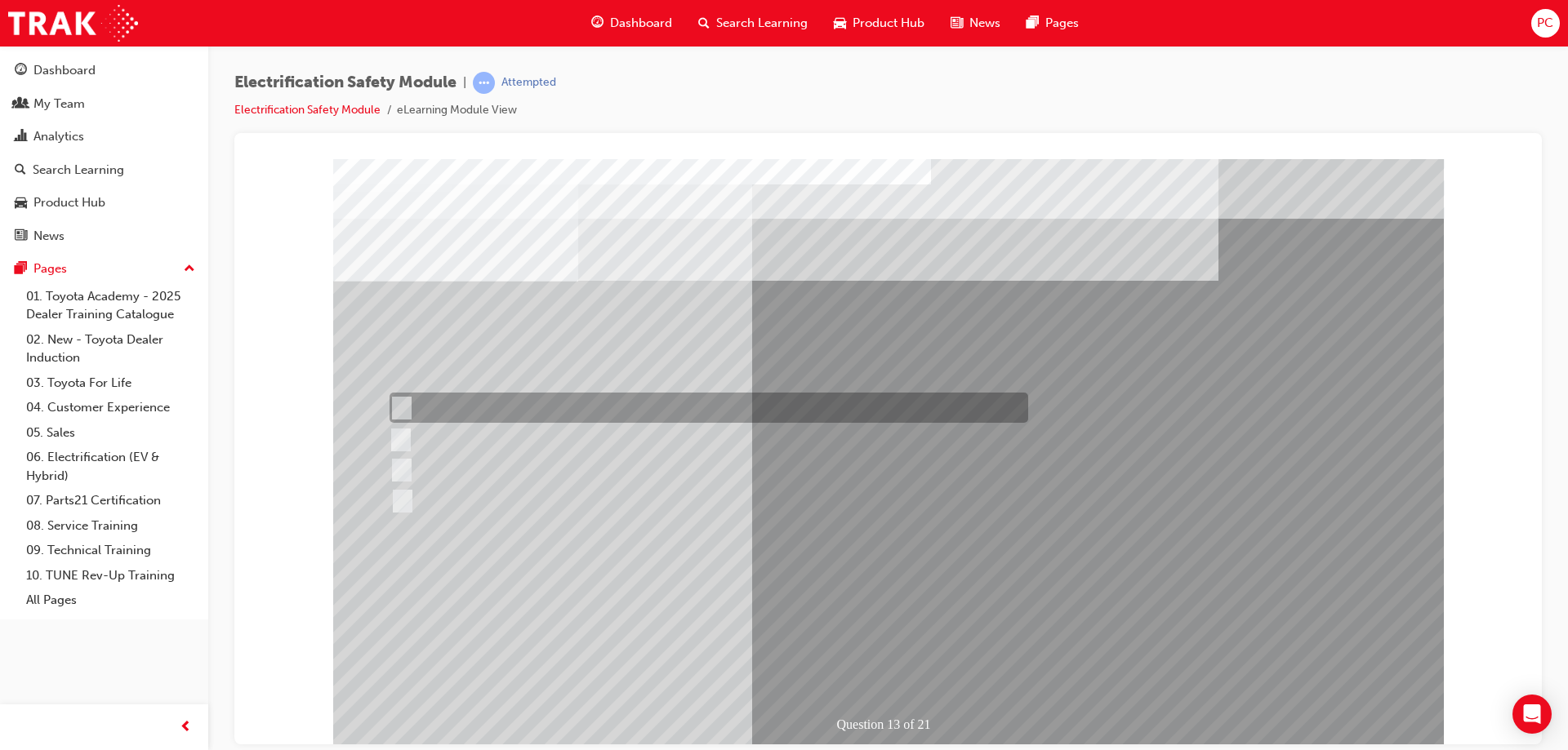
click at [566, 396] on div at bounding box center [705, 408] width 639 height 30
radio input "true"
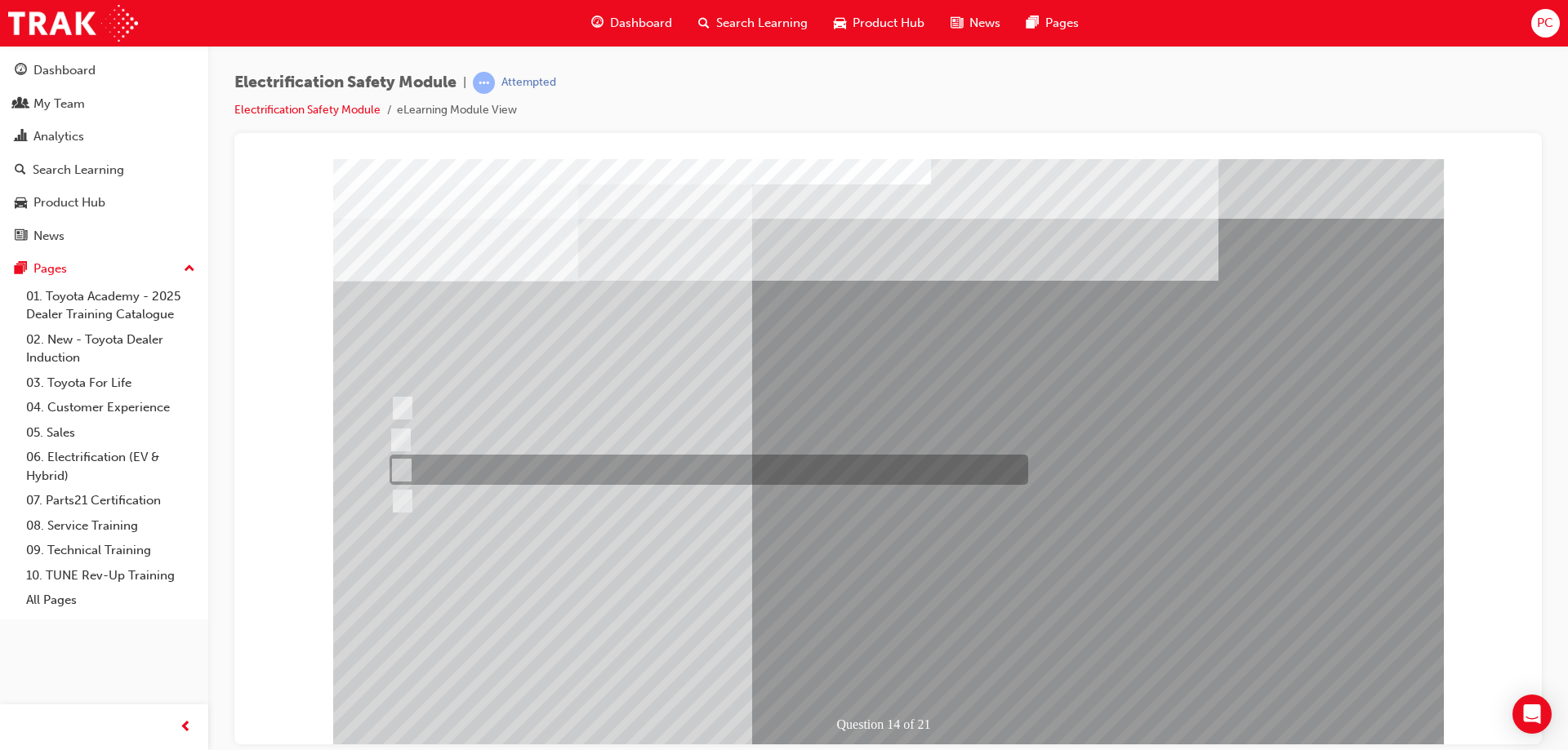
click at [446, 465] on div at bounding box center [705, 470] width 639 height 30
radio input "true"
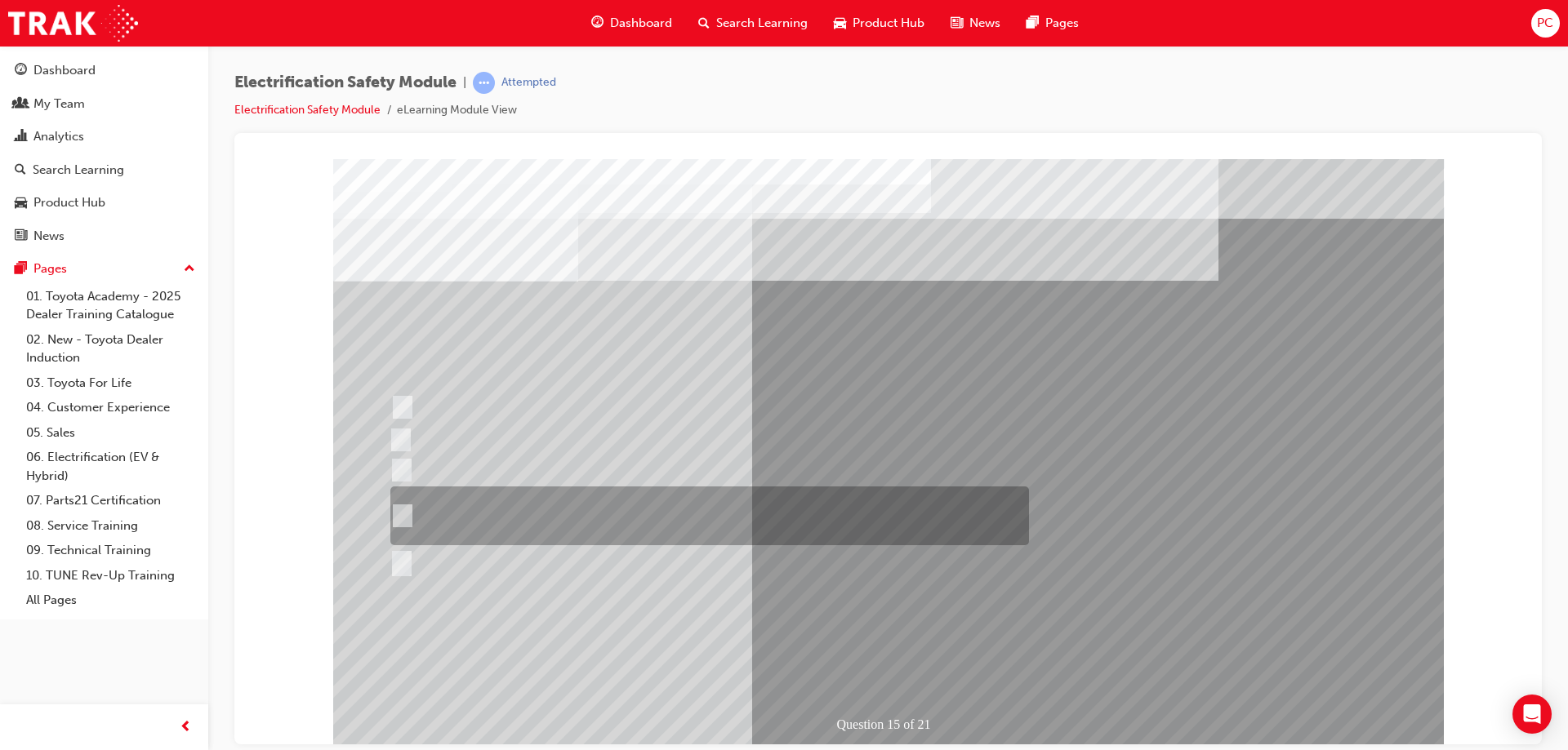
click at [556, 522] on div at bounding box center [706, 515] width 639 height 59
radio input "true"
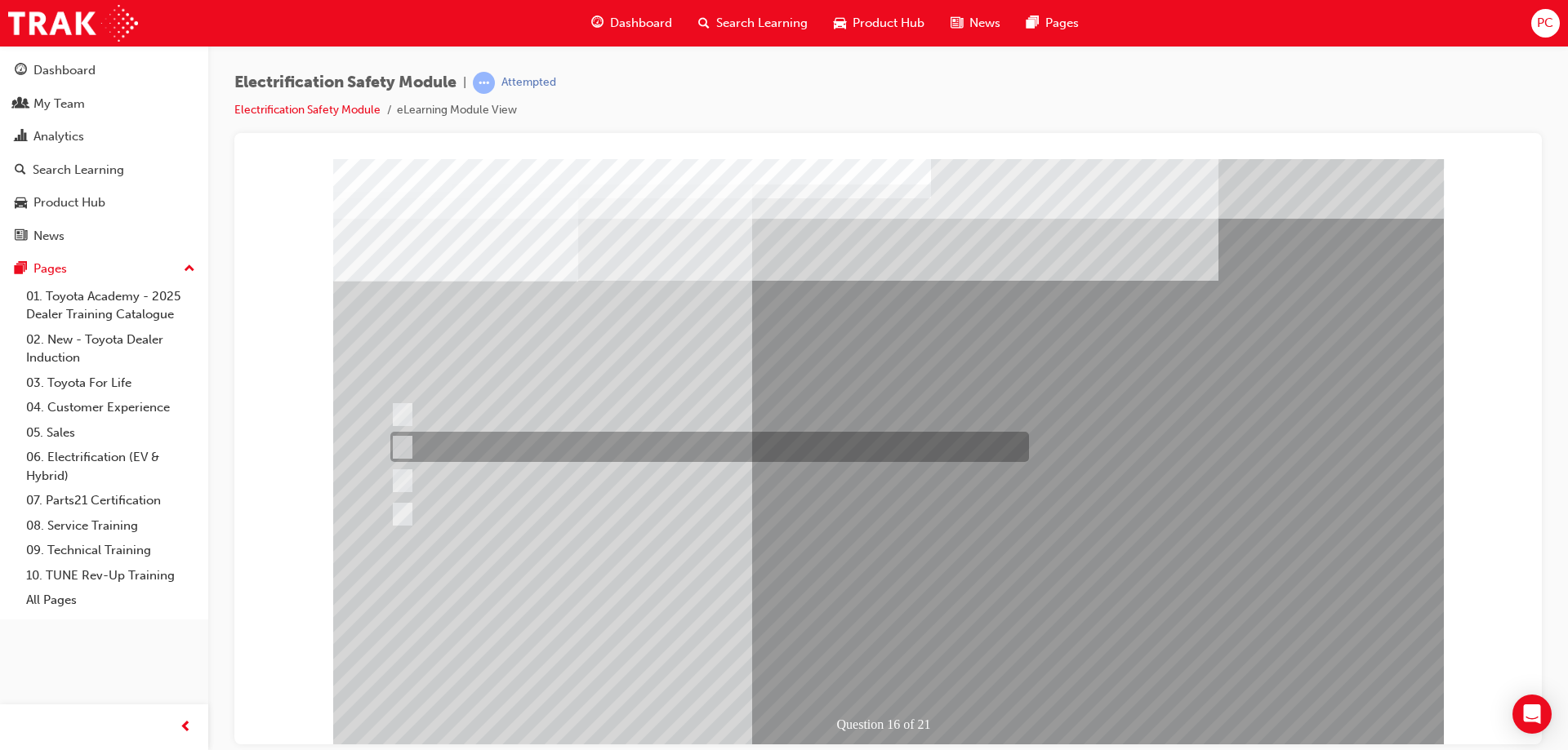
click at [558, 419] on div at bounding box center [706, 415] width 639 height 44
radio input "true"
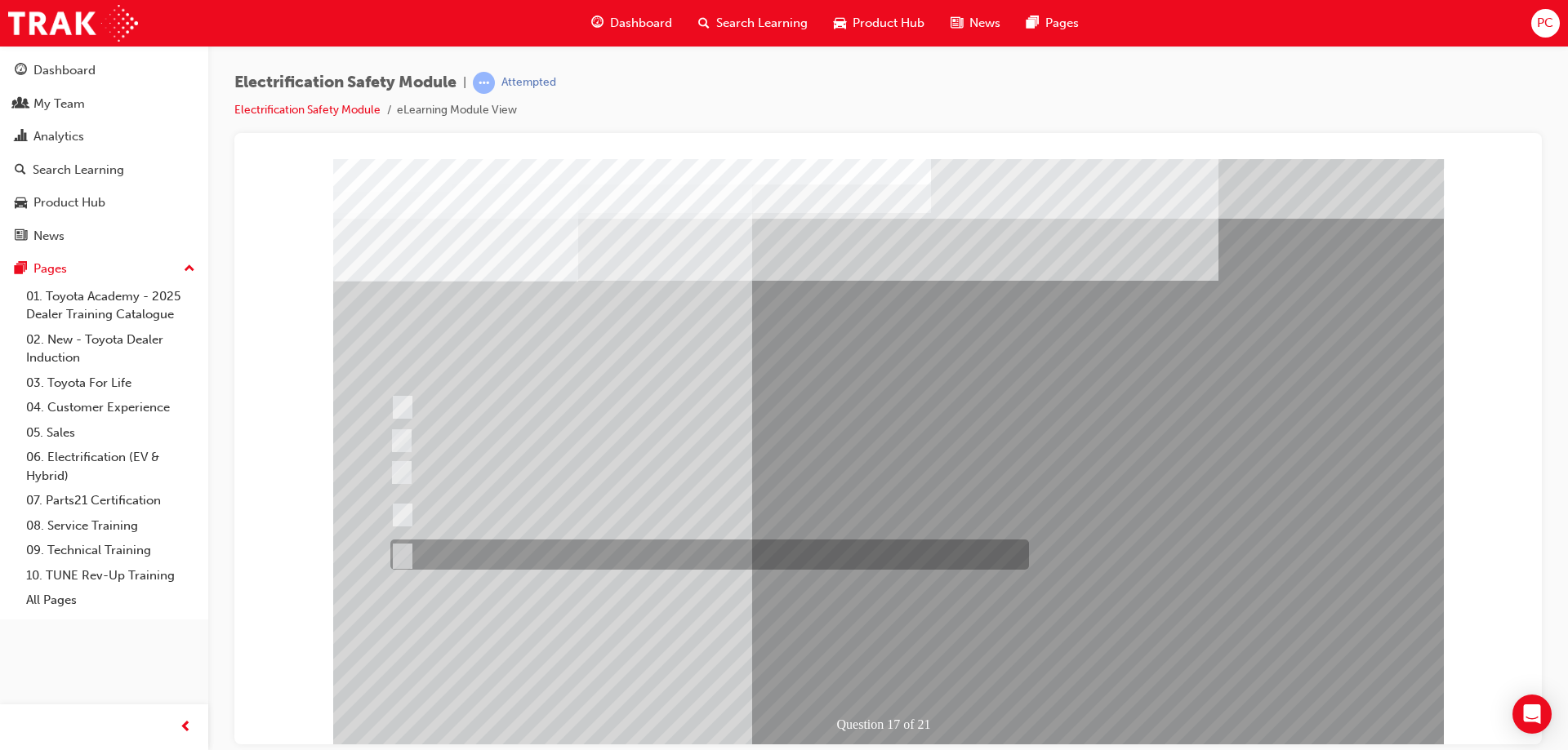
drag, startPoint x: 515, startPoint y: 551, endPoint x: 573, endPoint y: 577, distance: 63.6
click at [519, 551] on div at bounding box center [706, 555] width 639 height 30
radio input "true"
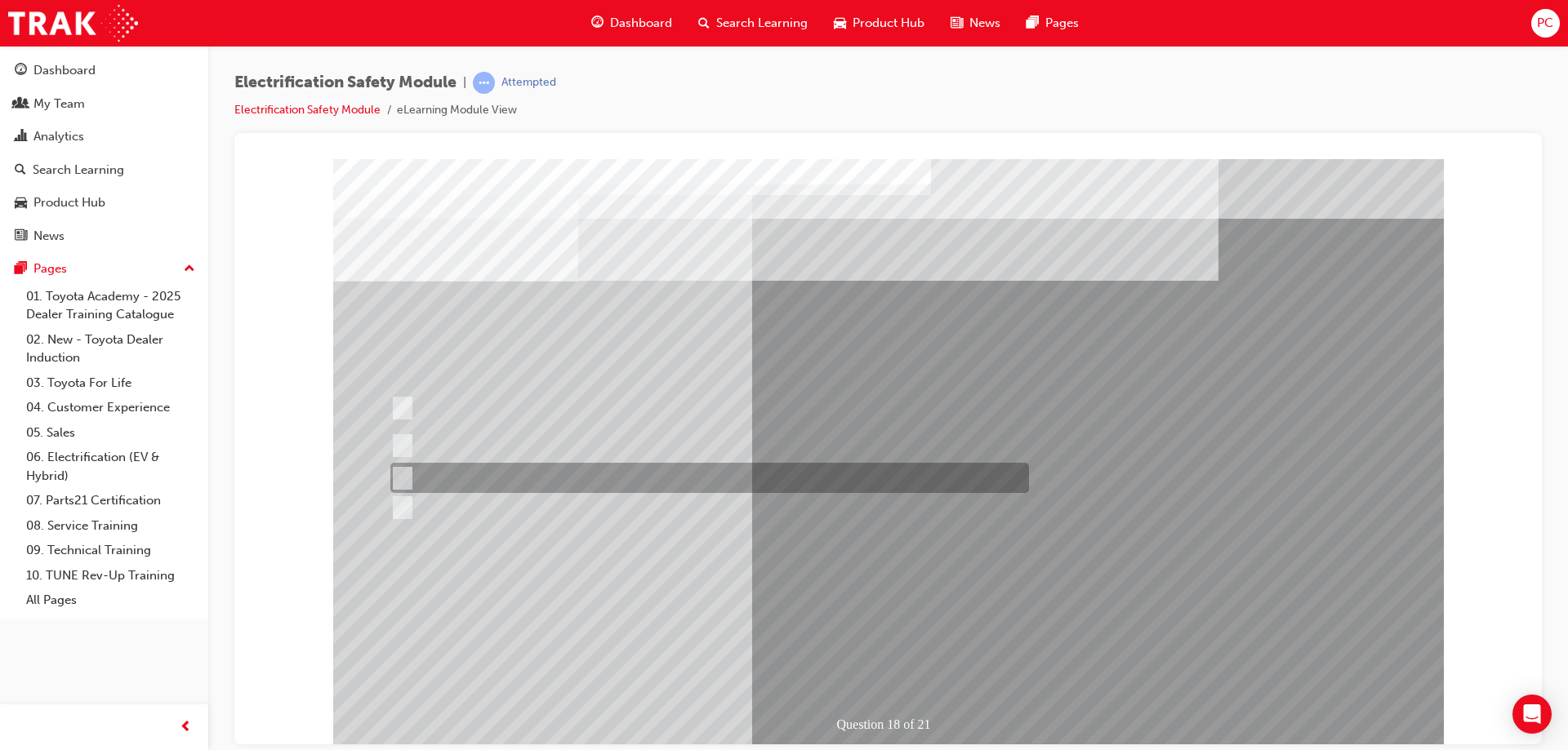
click at [658, 478] on div at bounding box center [706, 478] width 639 height 30
radio input "true"
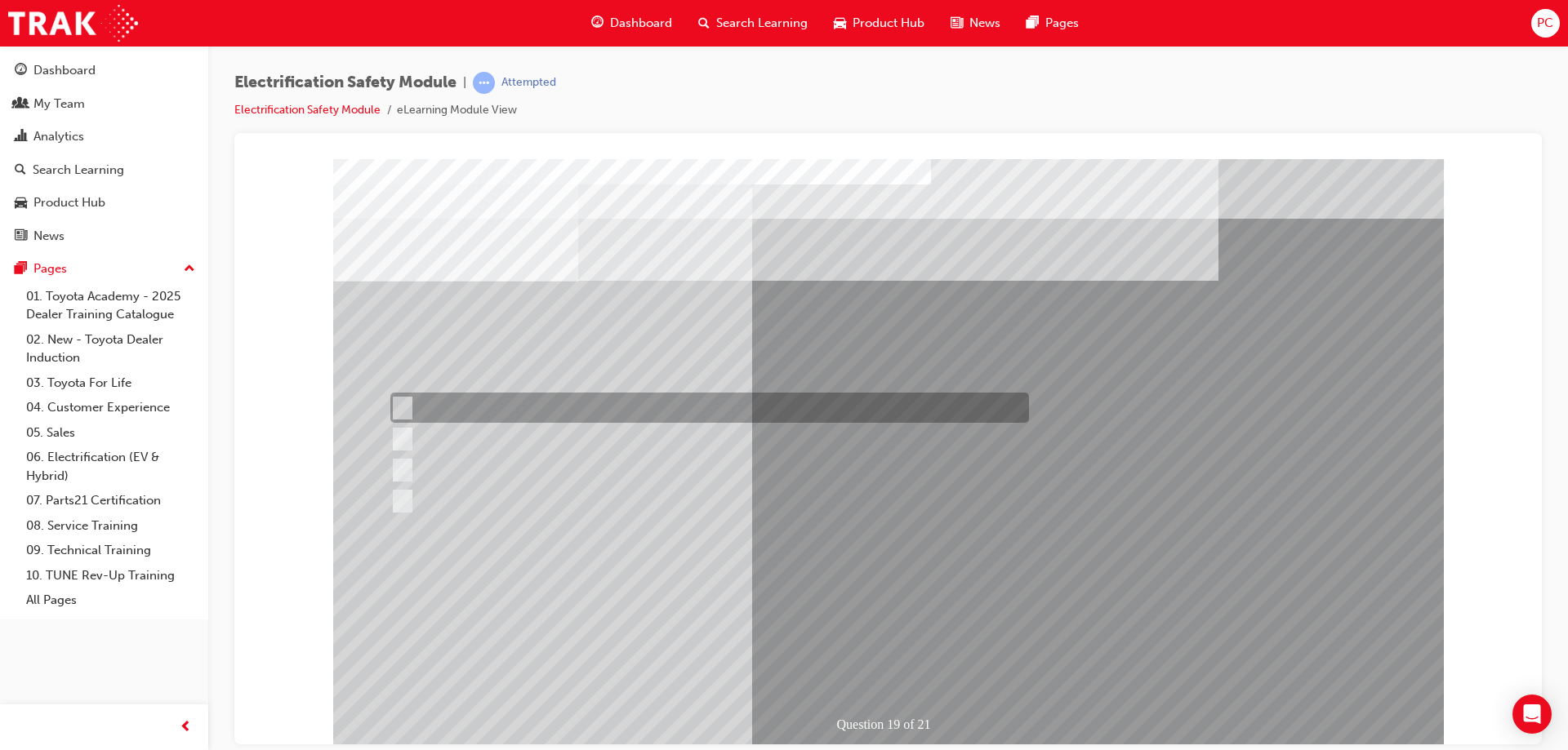
click at [554, 417] on div at bounding box center [706, 408] width 639 height 30
radio input "true"
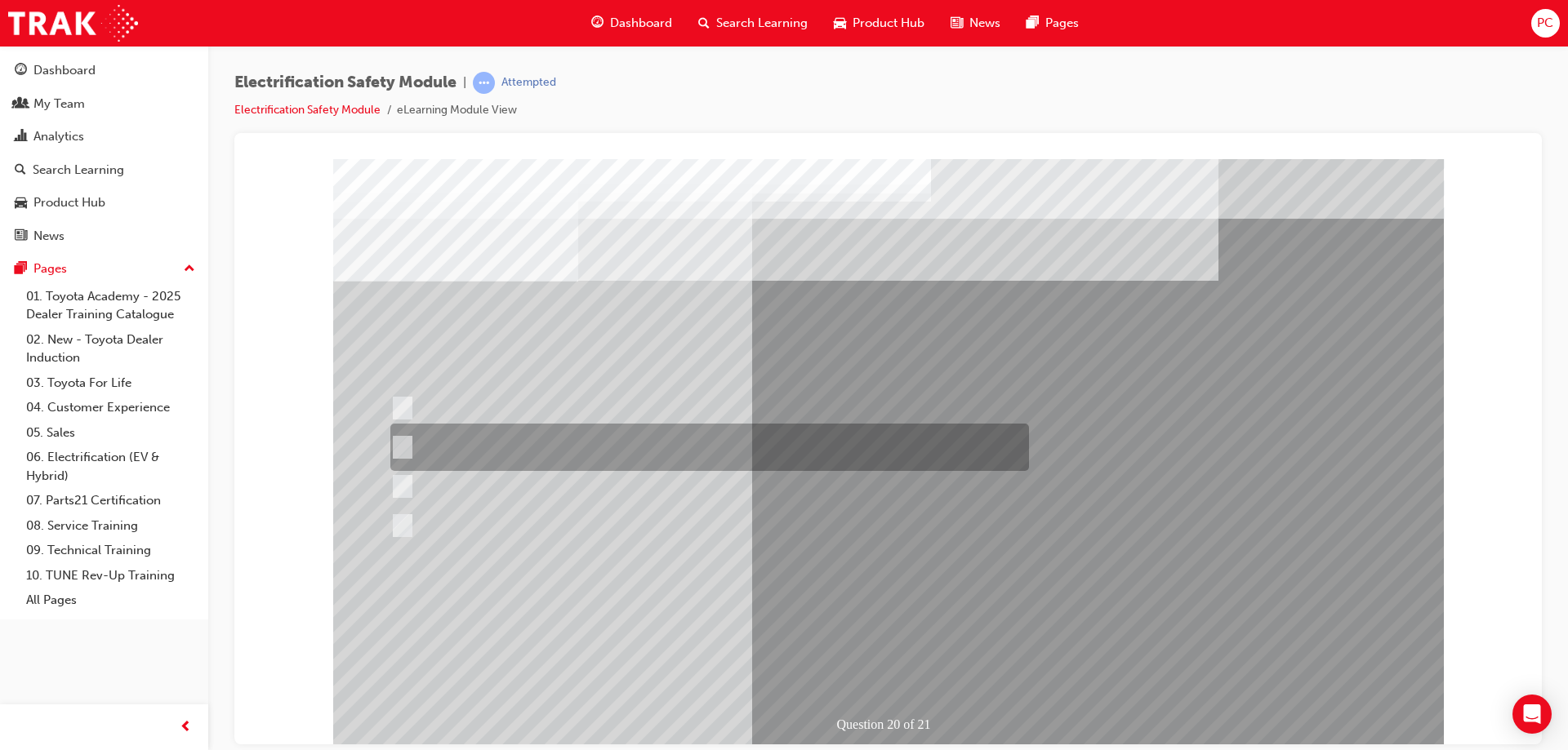
click at [569, 448] on div at bounding box center [706, 447] width 639 height 47
radio input "true"
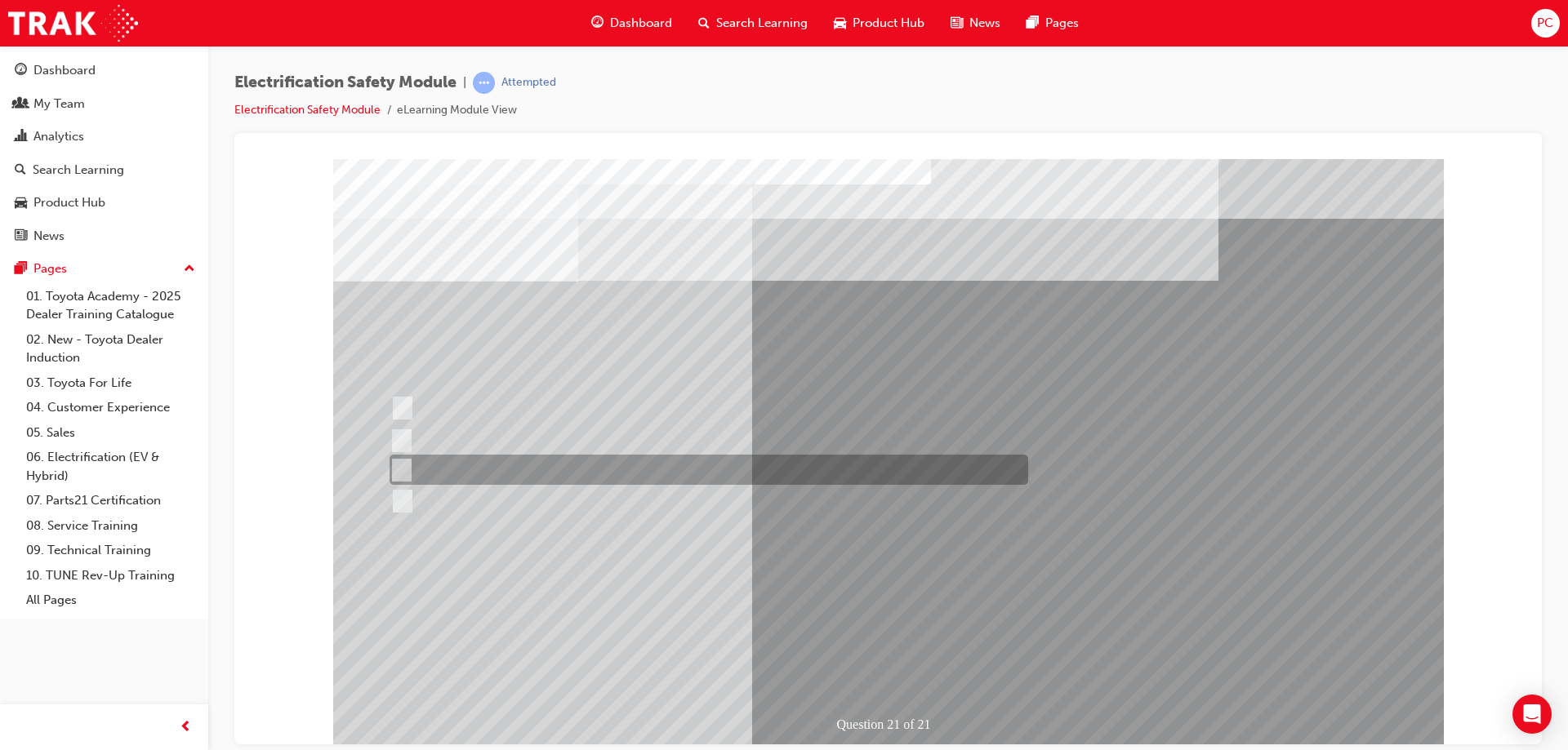
click at [620, 476] on div at bounding box center [705, 470] width 639 height 30
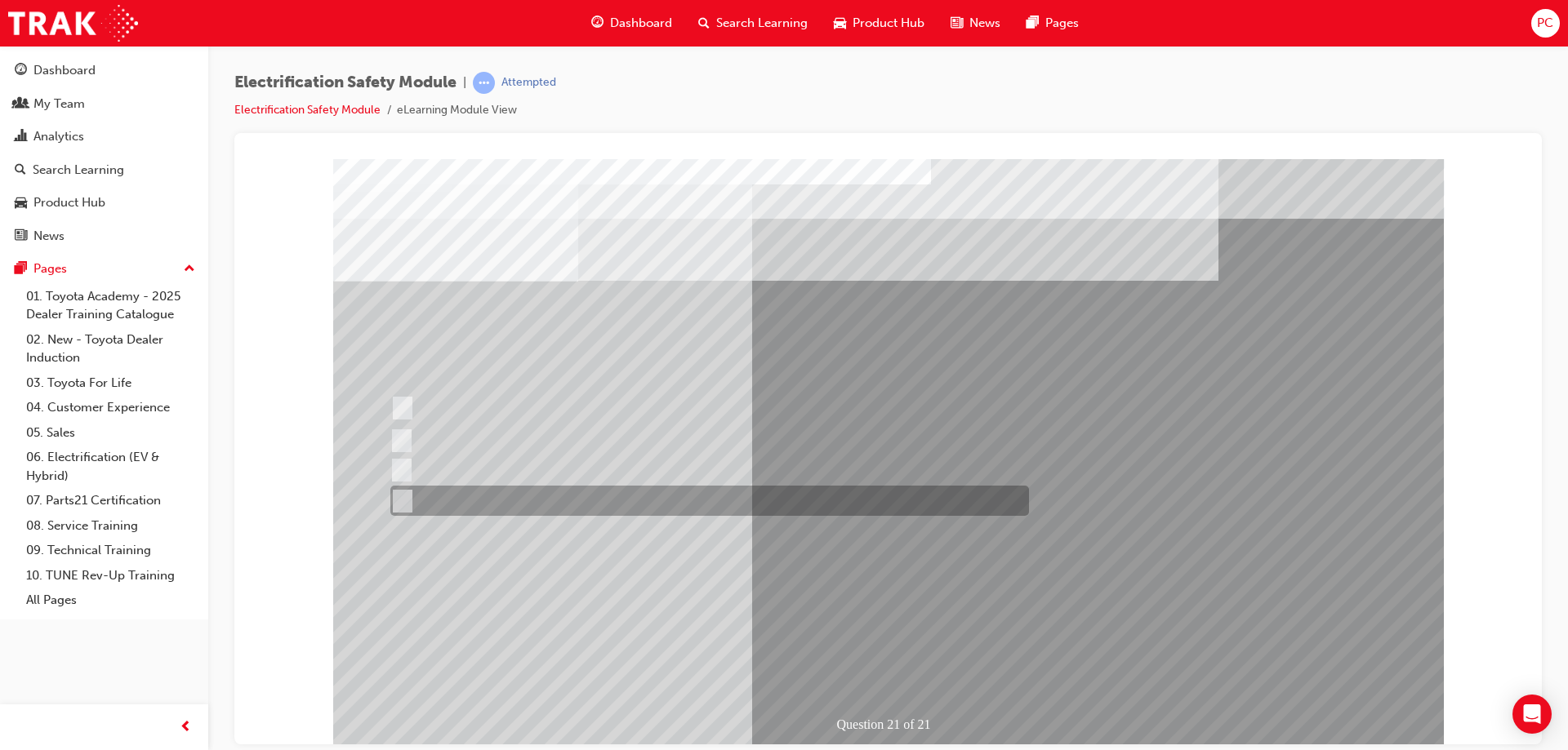
click at [627, 500] on div at bounding box center [706, 500] width 639 height 30
radio input "false"
radio input "true"
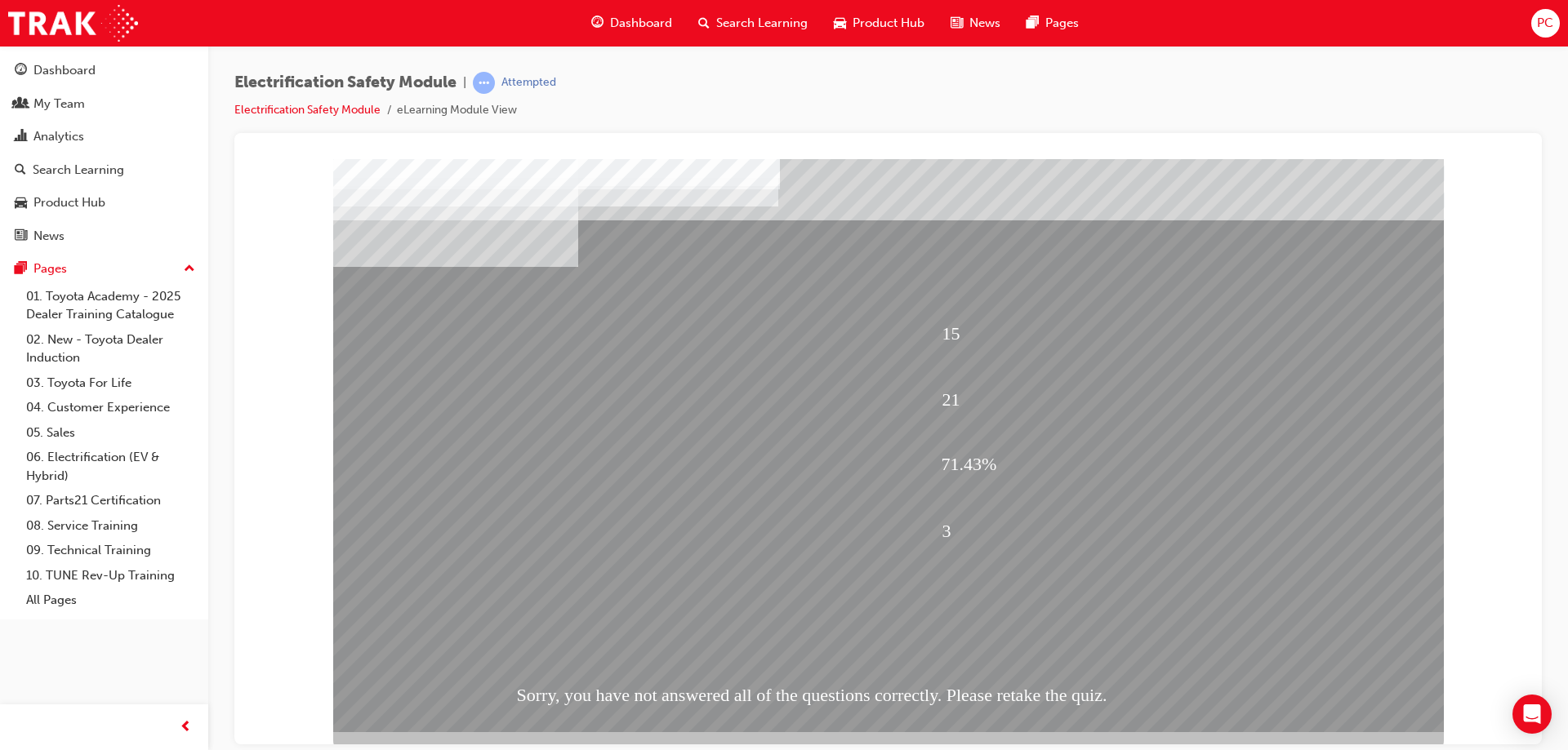
scroll to position [27, 0]
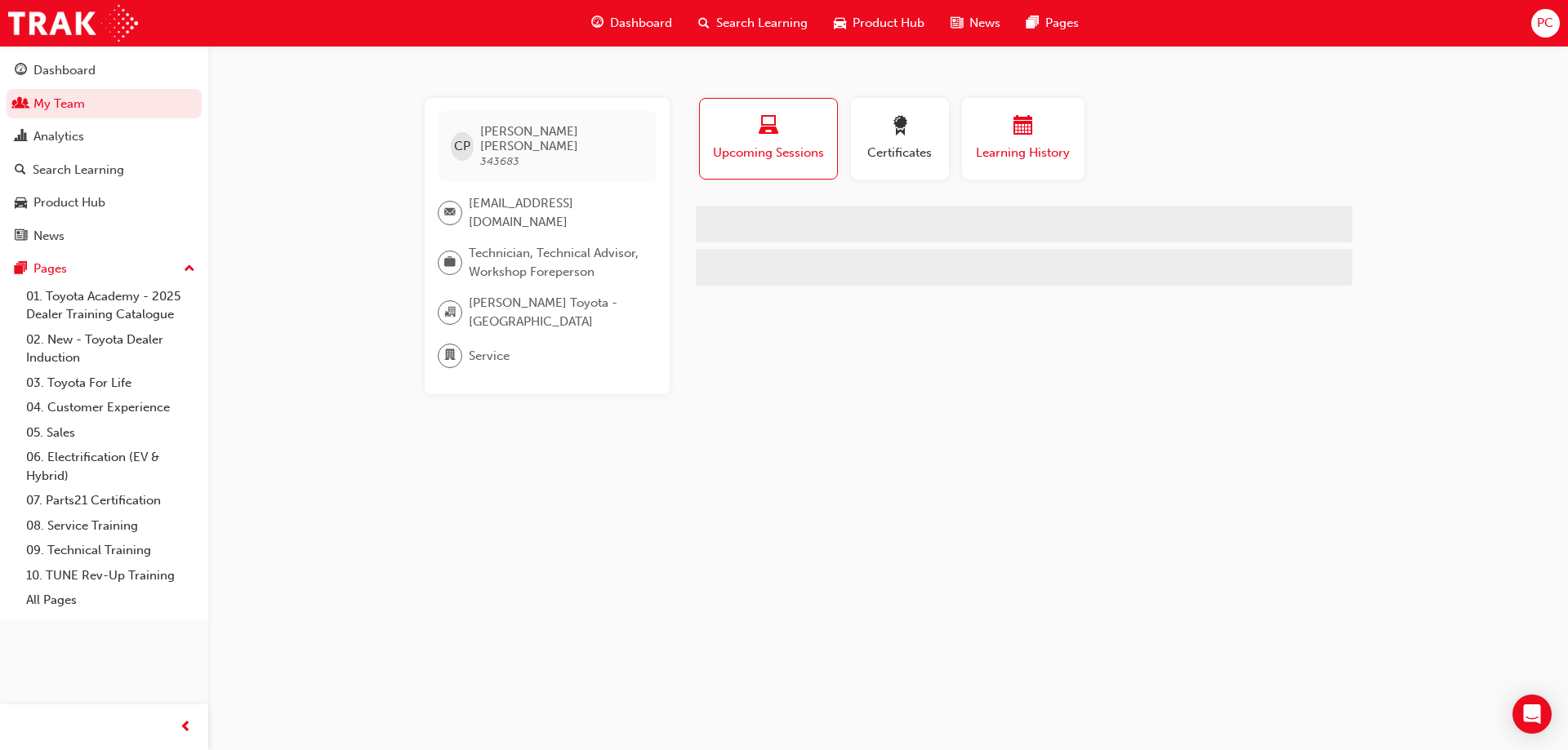
click at [991, 147] on span "Learning History" at bounding box center [1023, 152] width 98 height 19
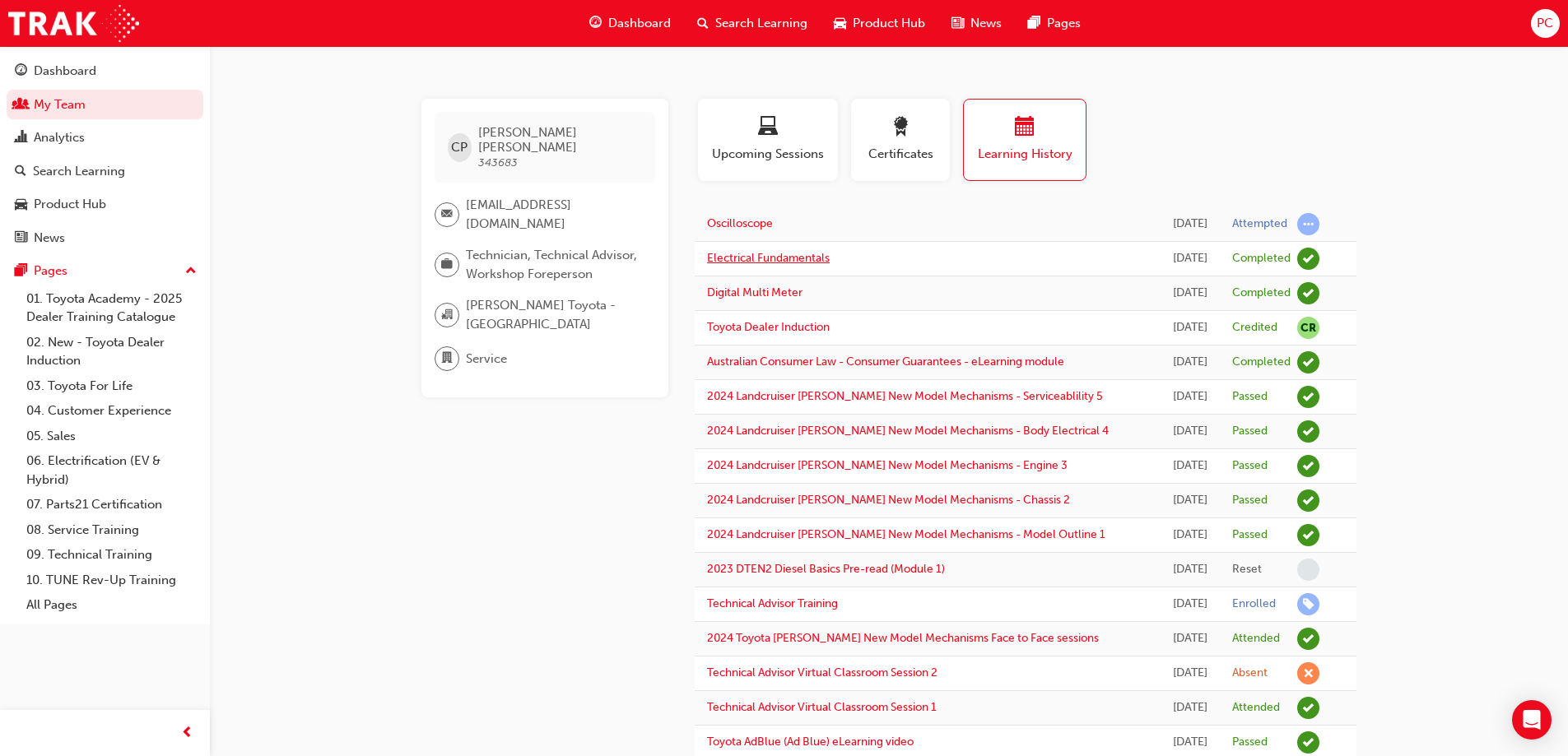
click at [794, 265] on link "Electrical Fundamentals" at bounding box center [769, 258] width 123 height 14
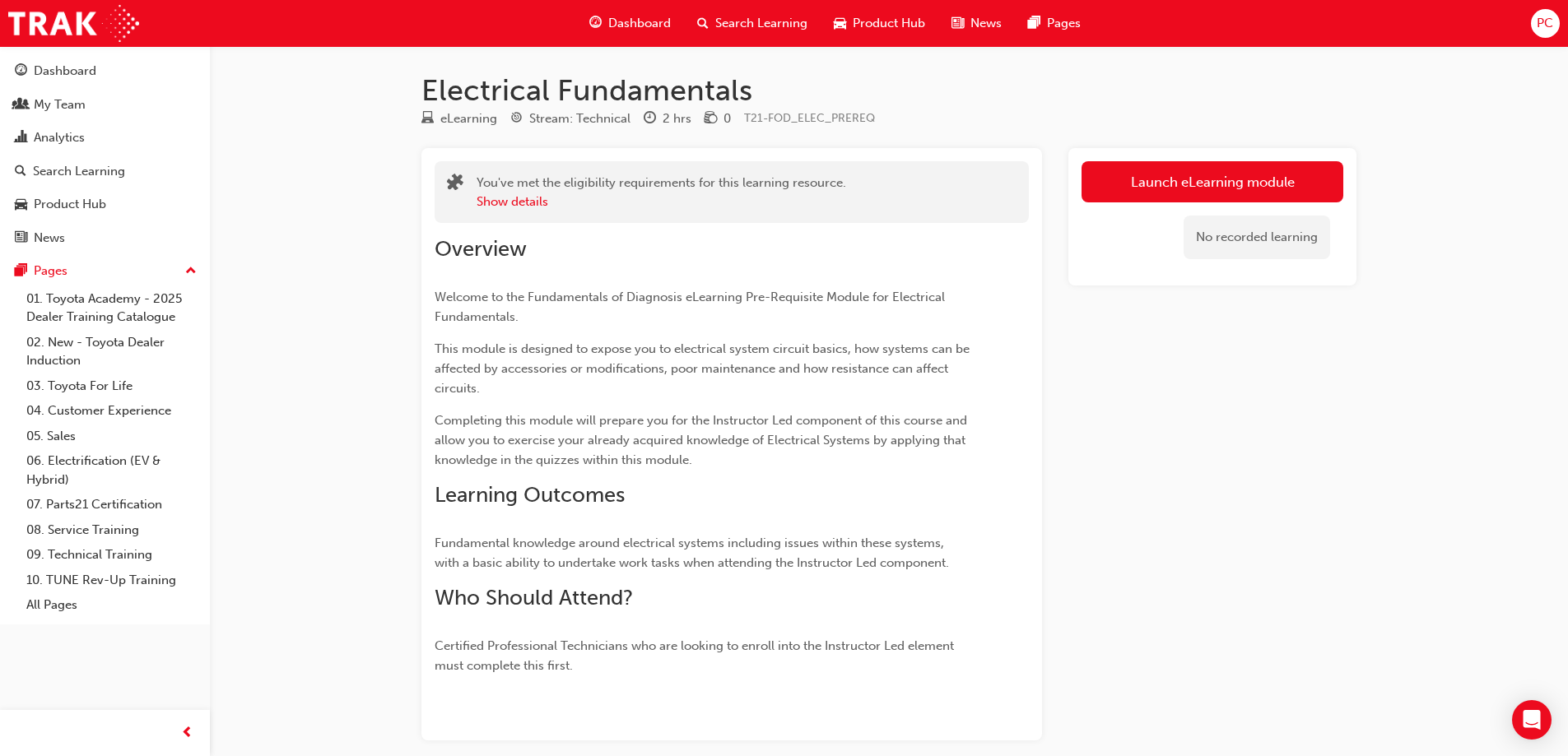
click at [730, 23] on span "Search Learning" at bounding box center [761, 23] width 92 height 19
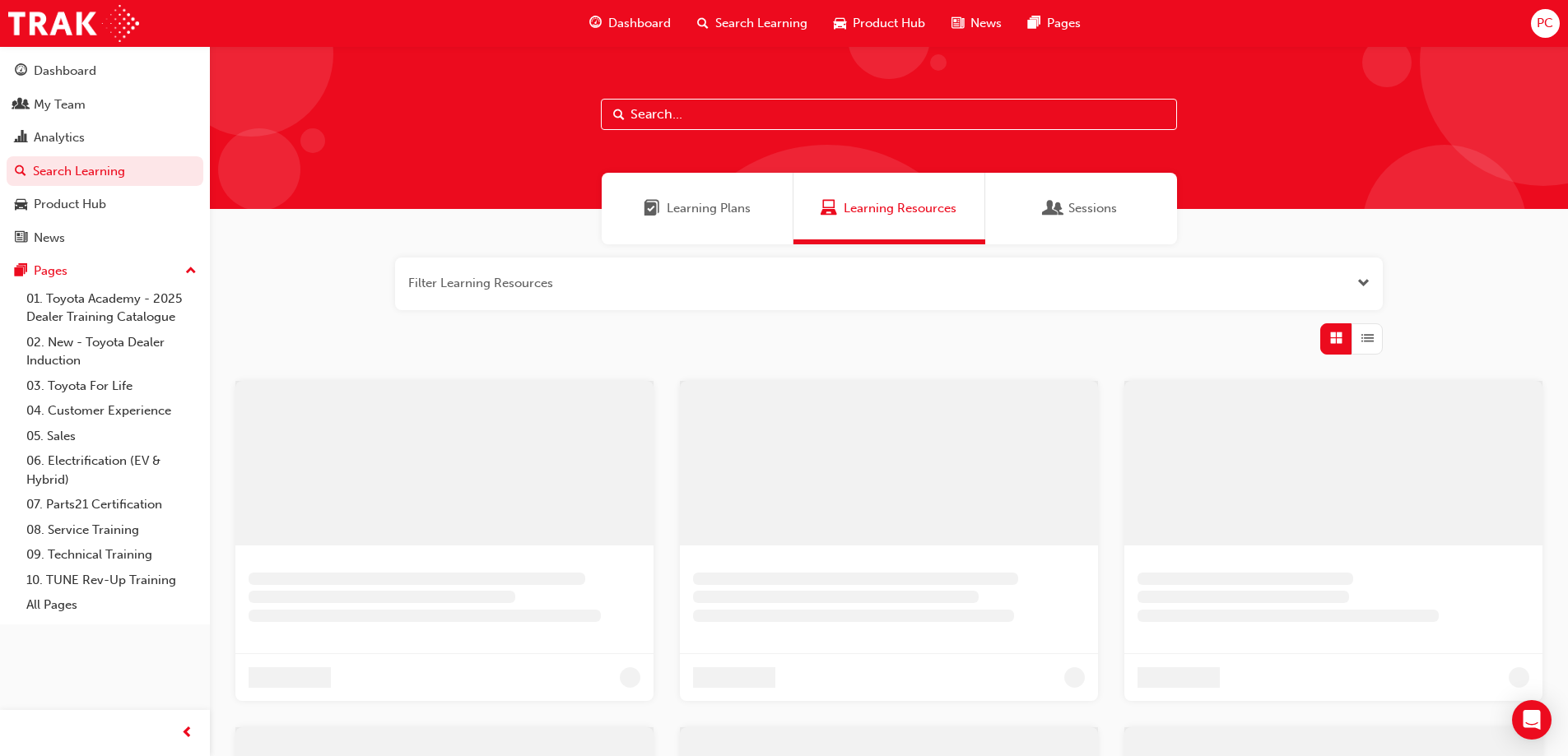
click at [820, 117] on input "text" at bounding box center [889, 115] width 577 height 32
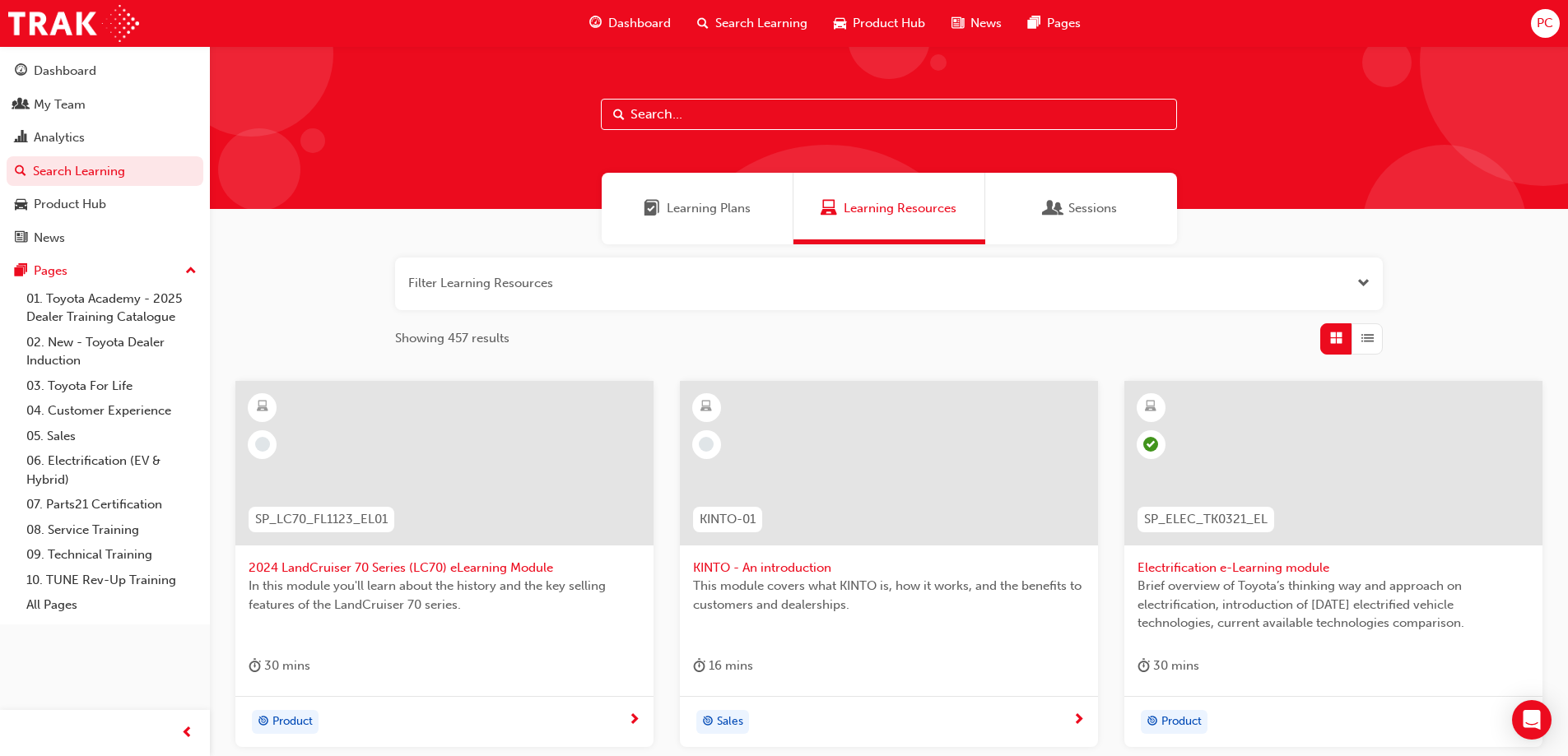
click at [784, 115] on input "text" at bounding box center [889, 115] width 577 height 32
click at [715, 103] on input "text" at bounding box center [889, 115] width 577 height 32
paste input "Electrification Safety Module"
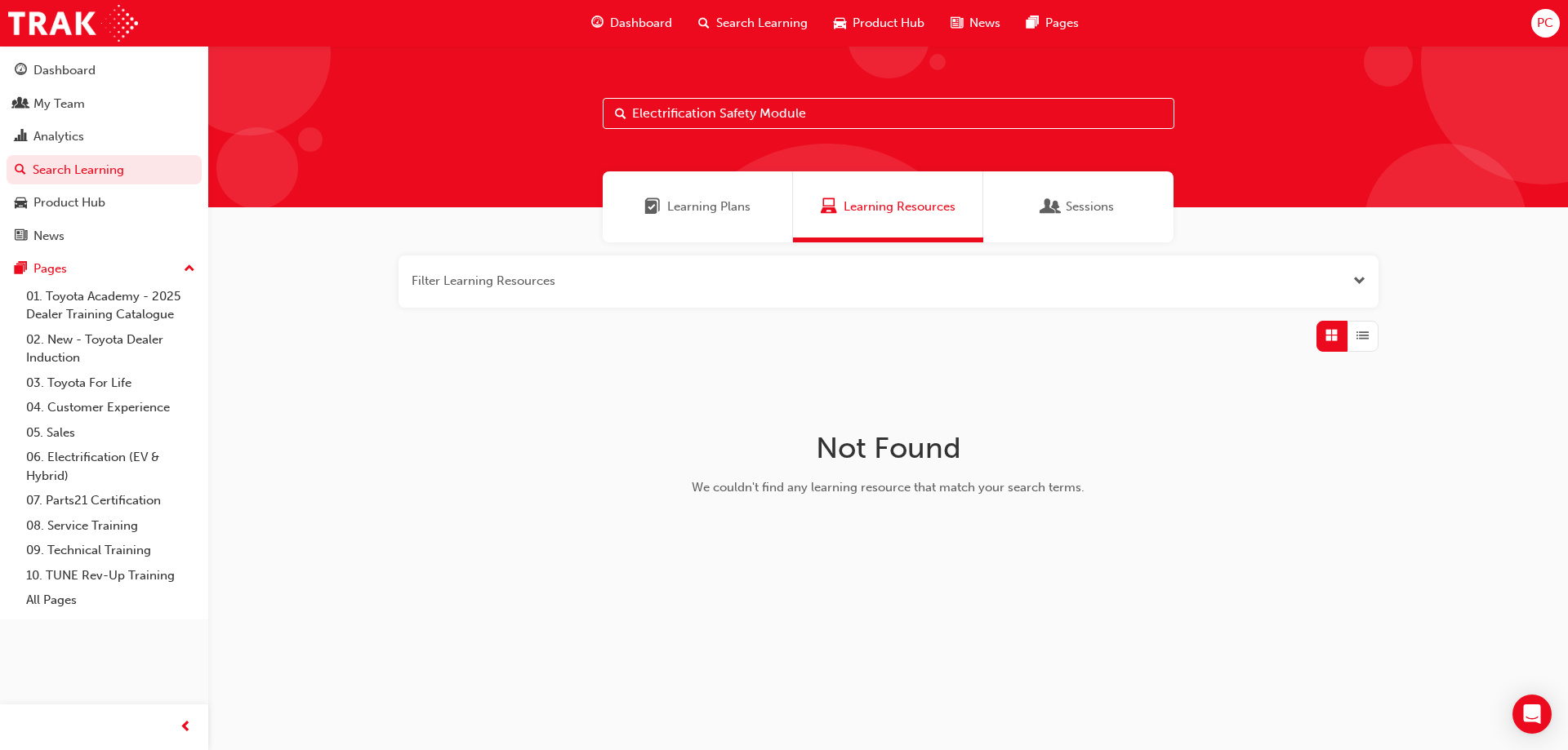
click at [710, 209] on span "Learning Plans" at bounding box center [708, 207] width 83 height 19
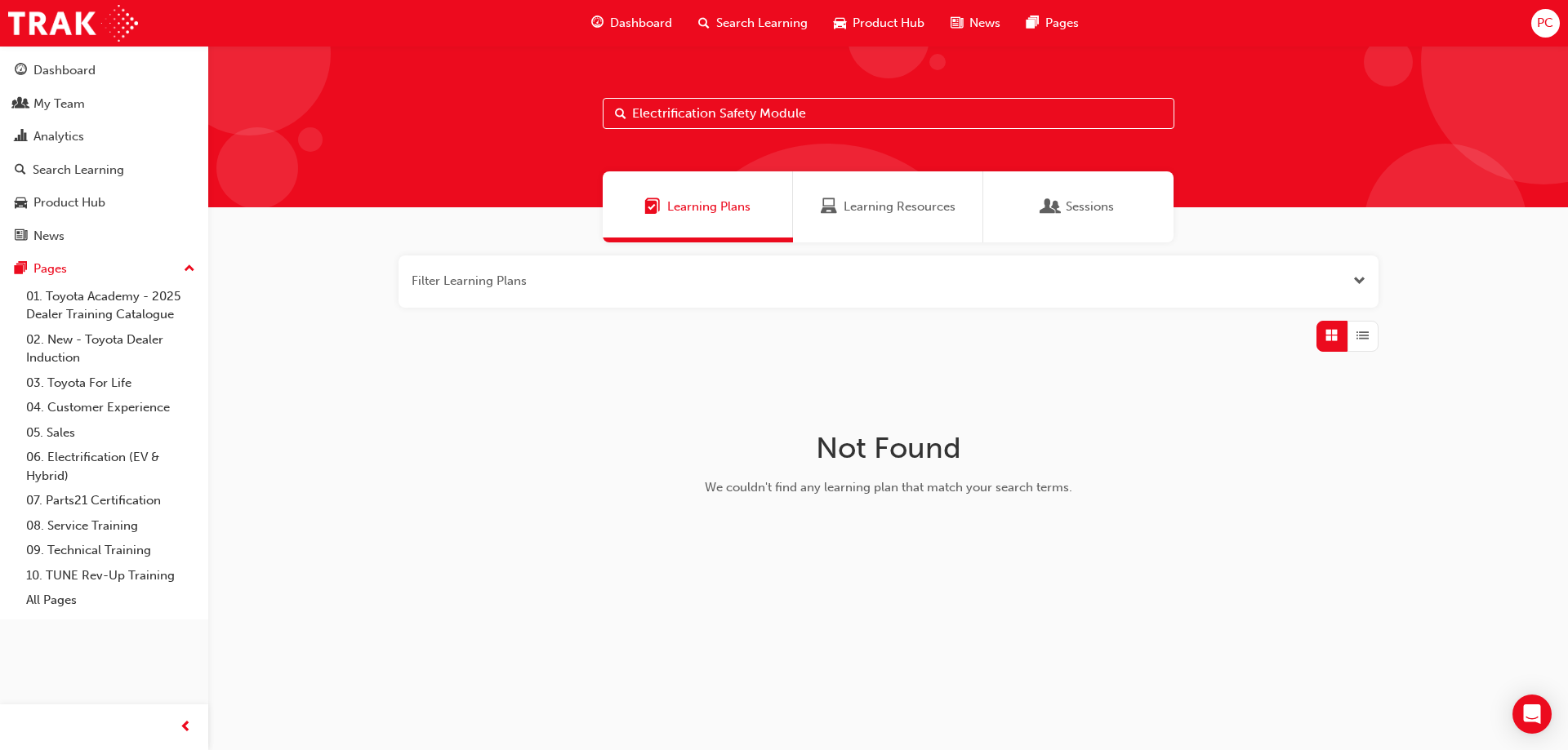
click at [780, 115] on input "Electrification Safety Module" at bounding box center [889, 114] width 572 height 31
drag, startPoint x: 827, startPoint y: 115, endPoint x: 716, endPoint y: 117, distance: 111.0
click at [716, 117] on input "Electrification Safety Module" at bounding box center [889, 114] width 572 height 31
type input "Electrification"
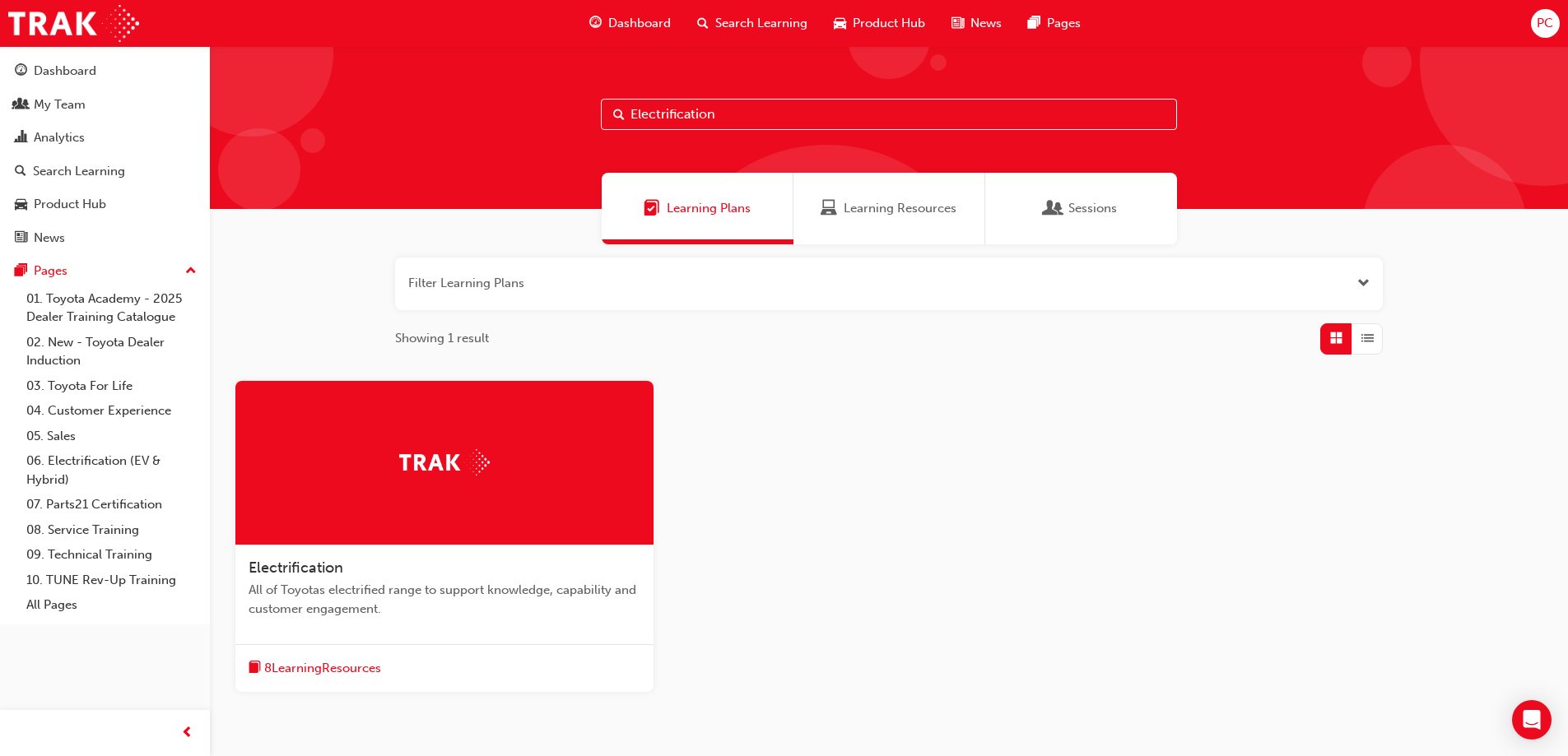
click at [400, 436] on div at bounding box center [444, 464] width 418 height 164
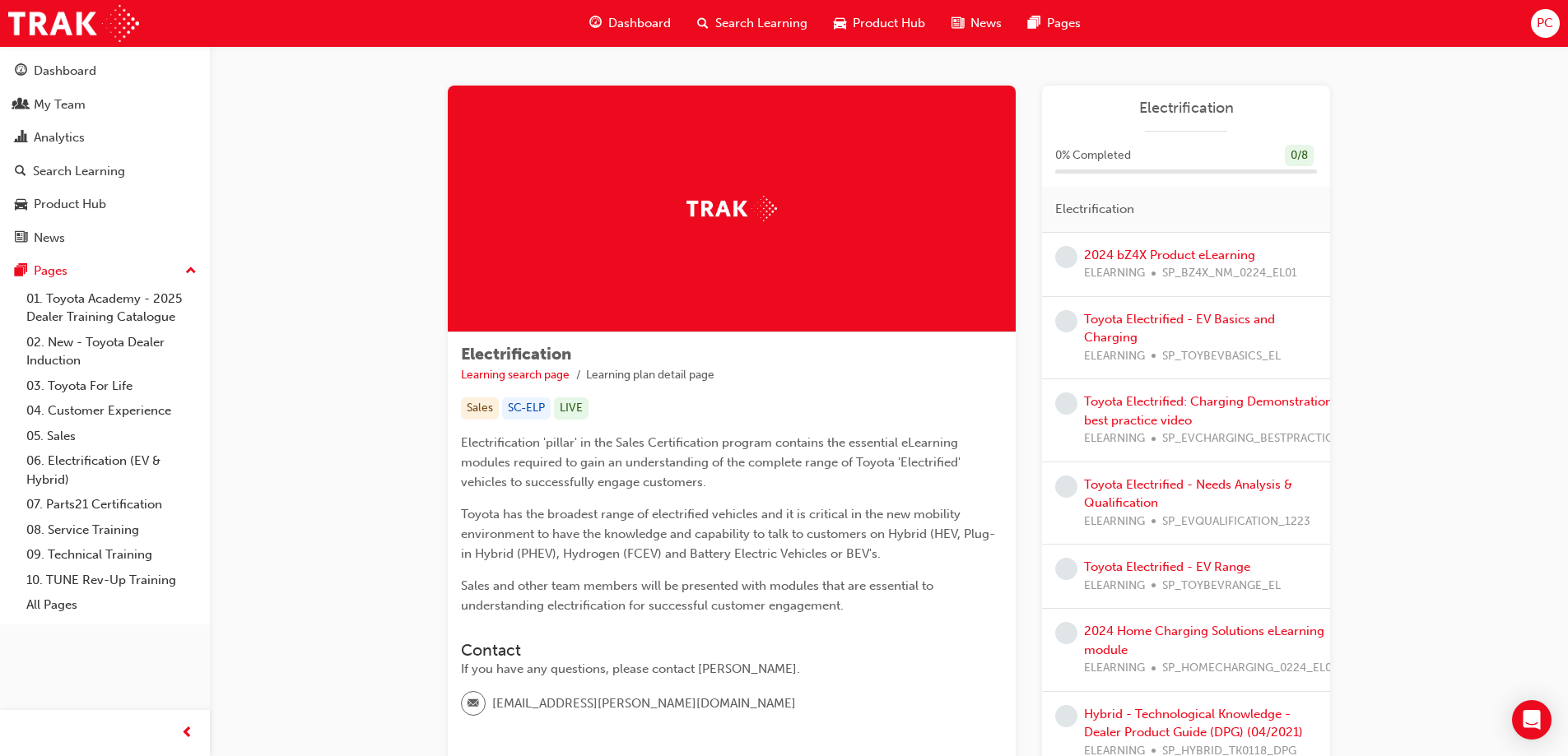
click at [750, 24] on span "Search Learning" at bounding box center [761, 23] width 92 height 19
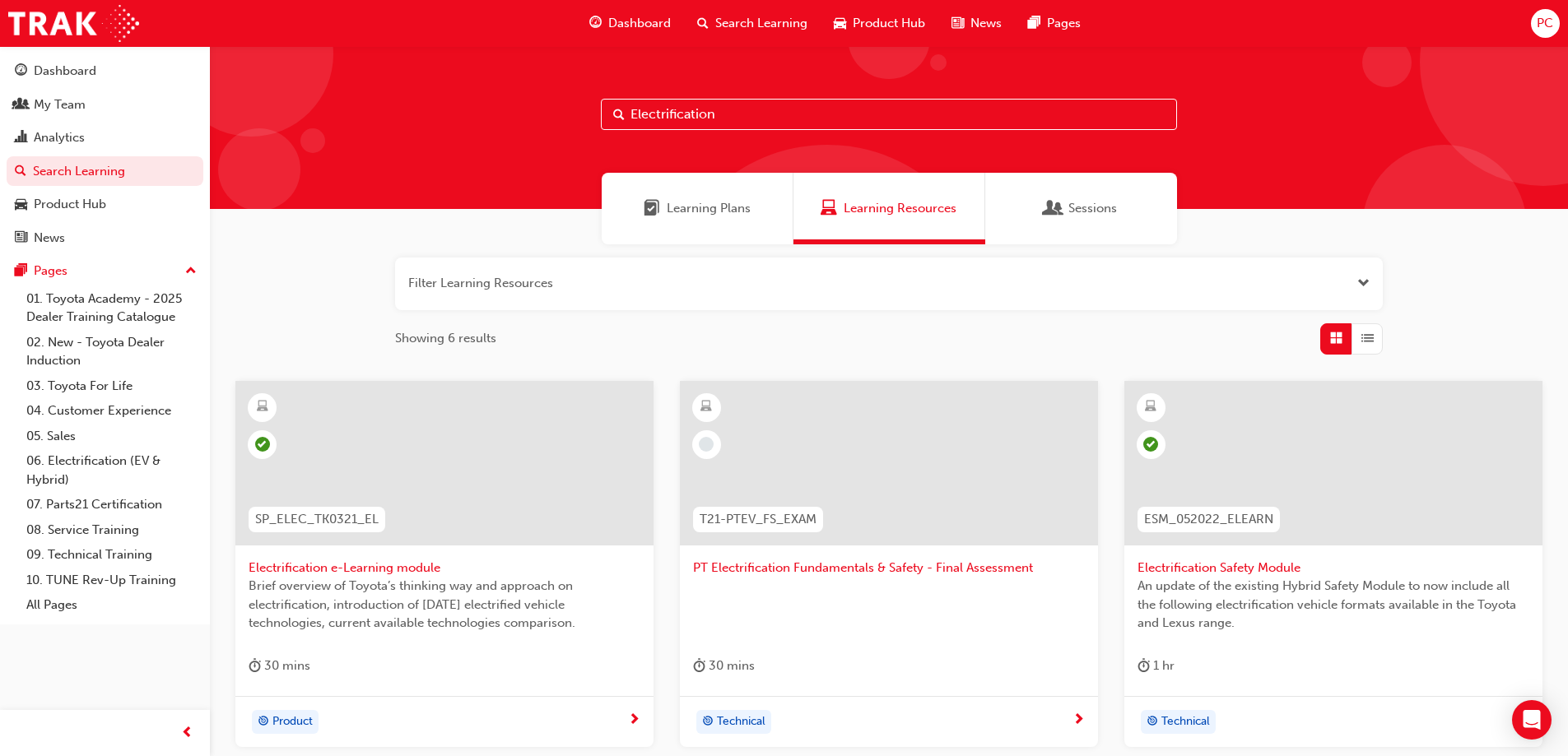
click at [1221, 521] on span "ESM_052022_ELEARN" at bounding box center [1209, 519] width 130 height 19
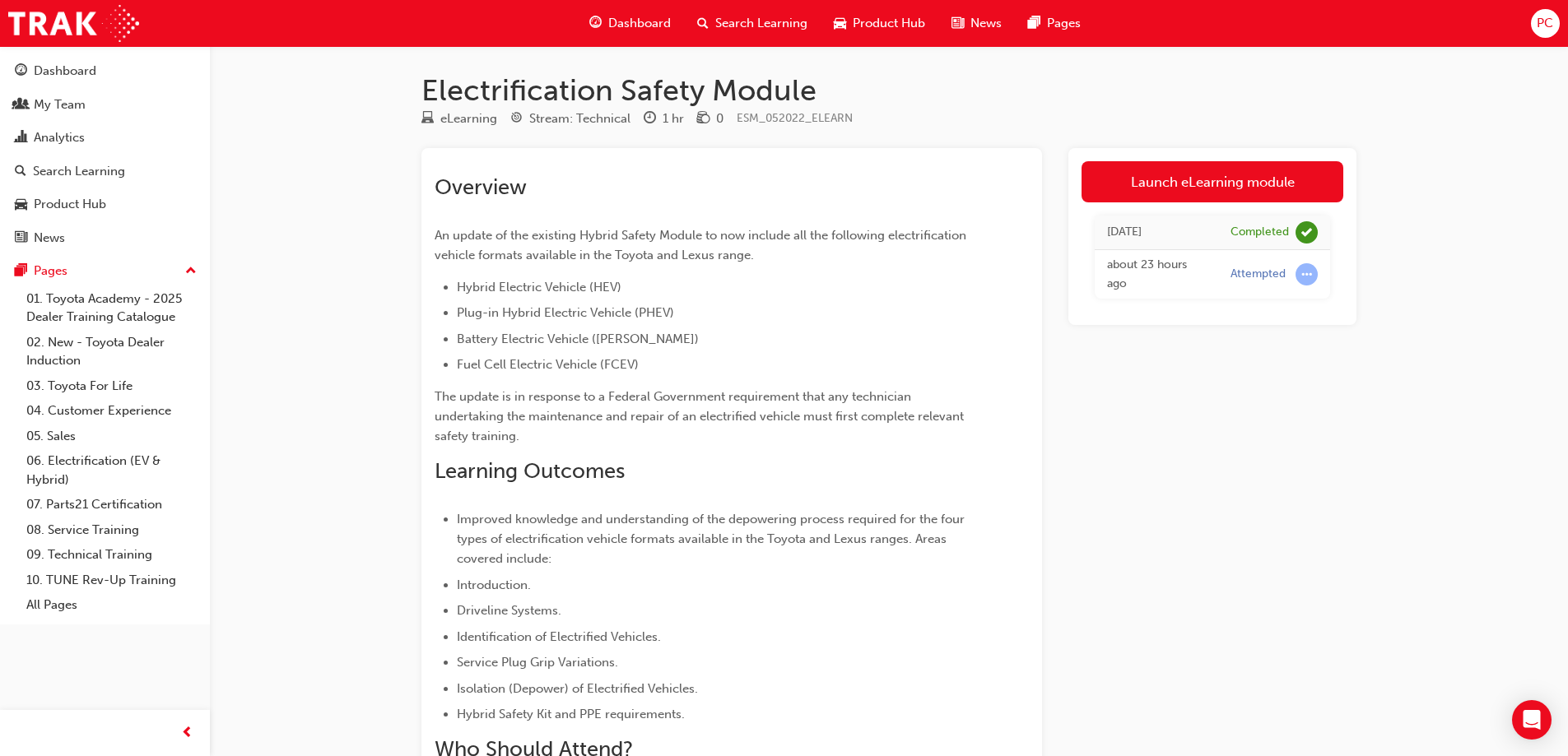
click at [1540, 14] on span "PC" at bounding box center [1546, 23] width 17 height 19
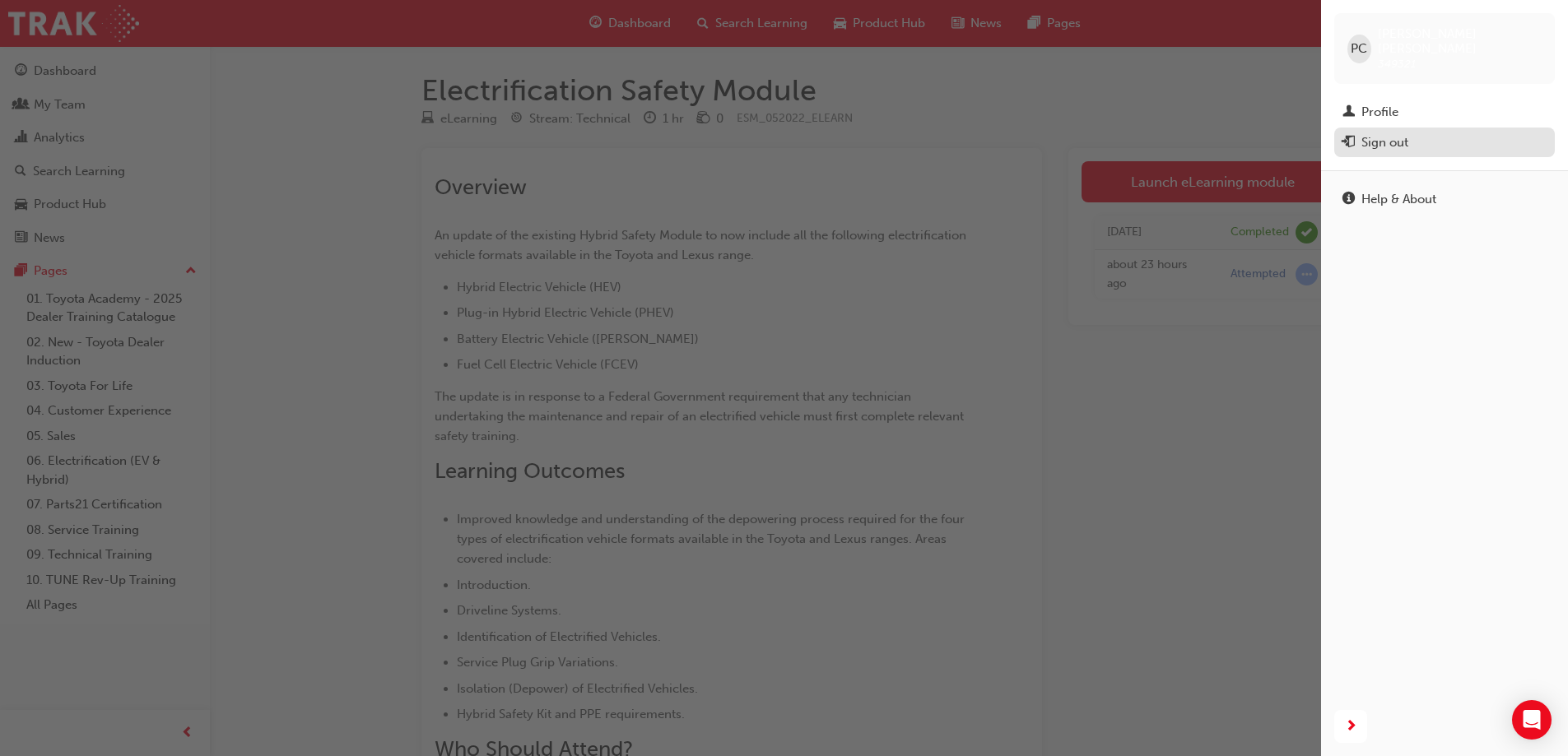
click at [1428, 133] on div "Sign out" at bounding box center [1445, 143] width 204 height 21
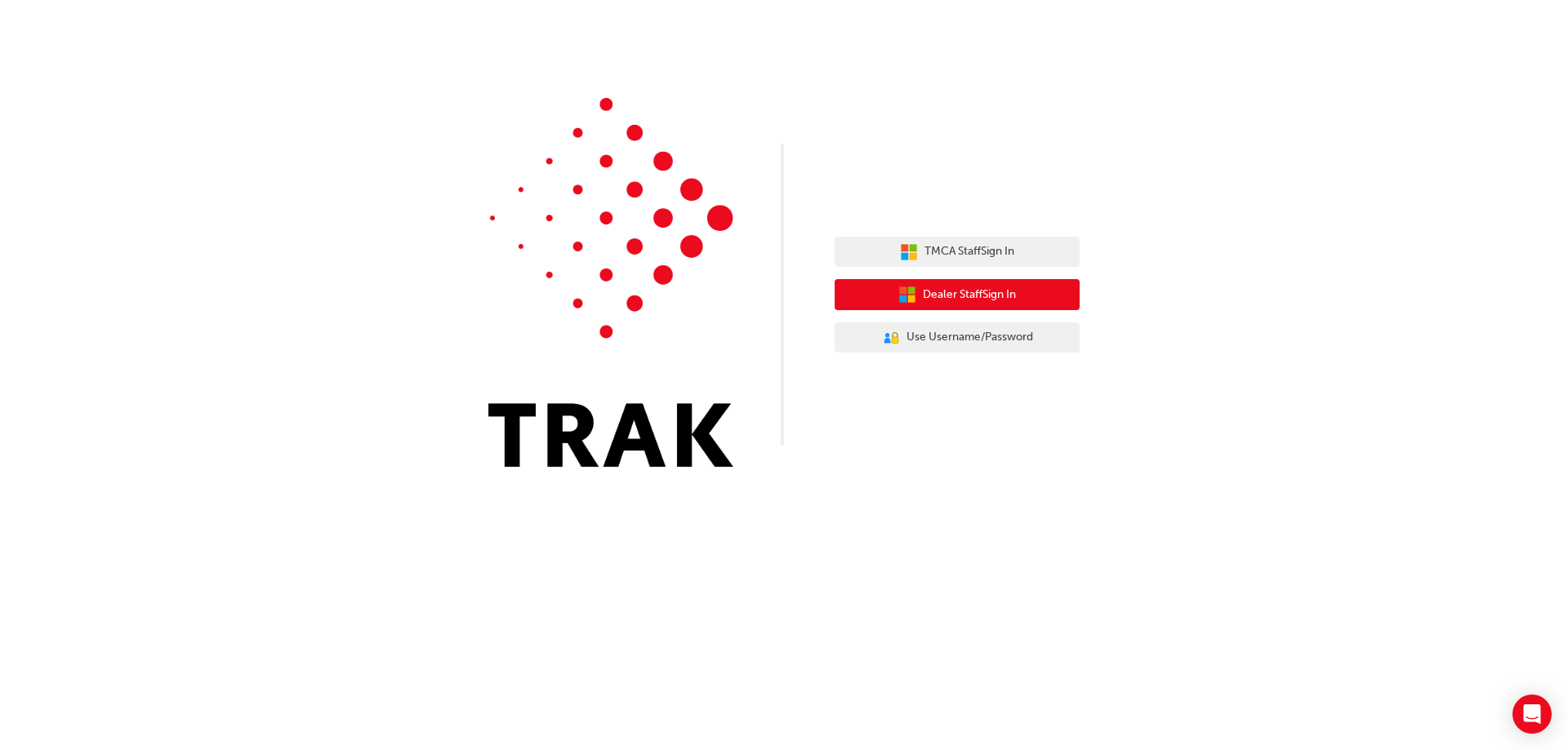
click at [986, 288] on span "Dealer Staff Sign In" at bounding box center [969, 295] width 93 height 19
